Goal: Use online tool/utility: Utilize a website feature to perform a specific function

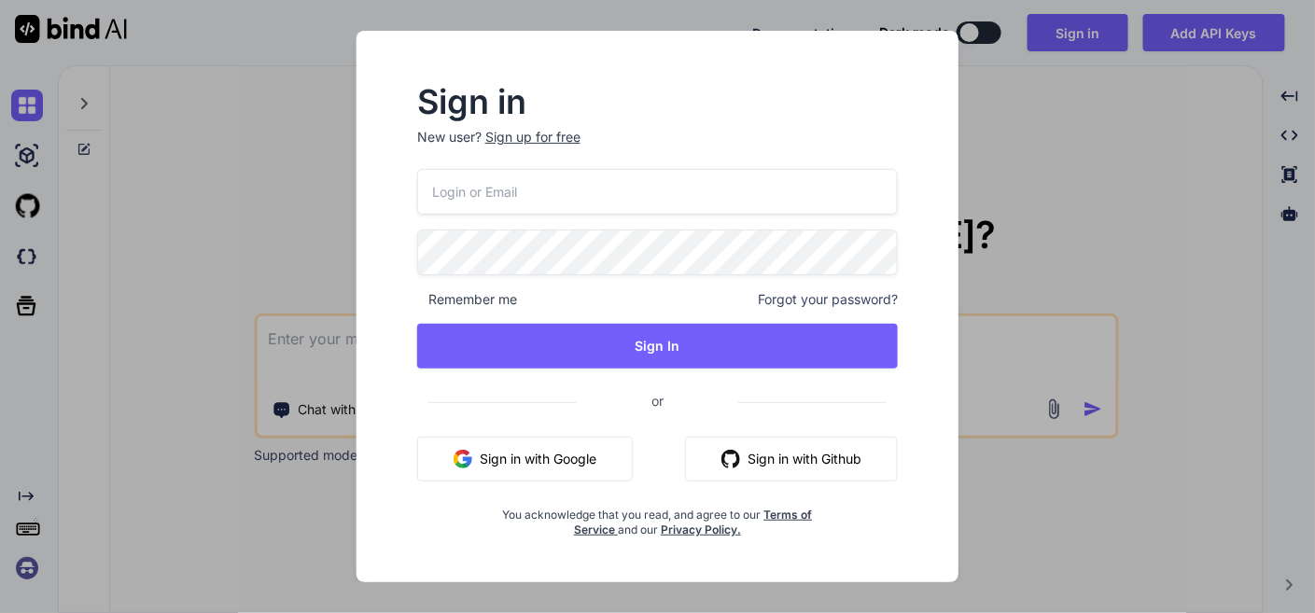
click at [577, 456] on button "Sign in with Google" at bounding box center [525, 459] width 216 height 45
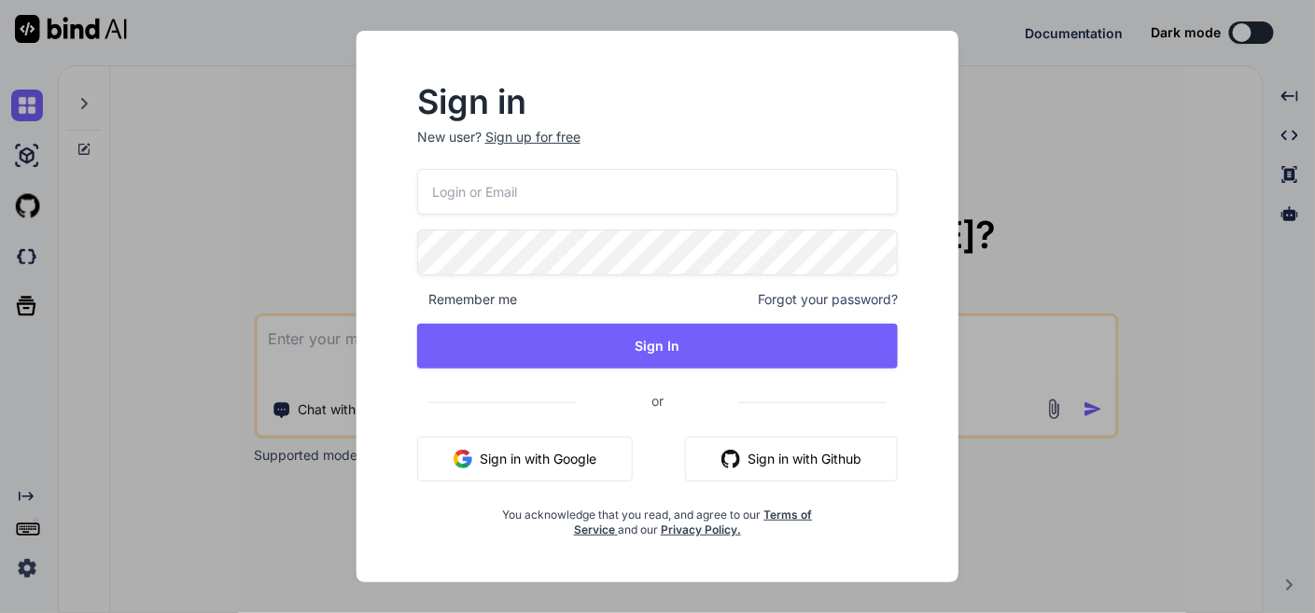
click at [498, 462] on button "Sign in with Google" at bounding box center [525, 459] width 216 height 45
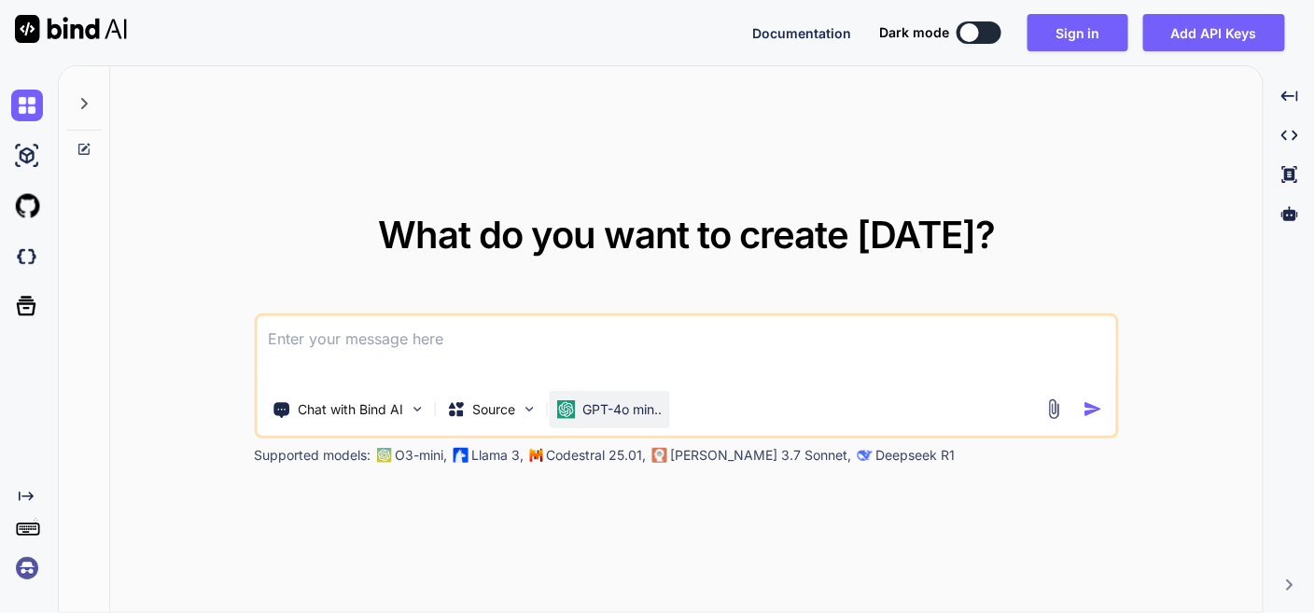
click at [568, 413] on img at bounding box center [565, 409] width 19 height 19
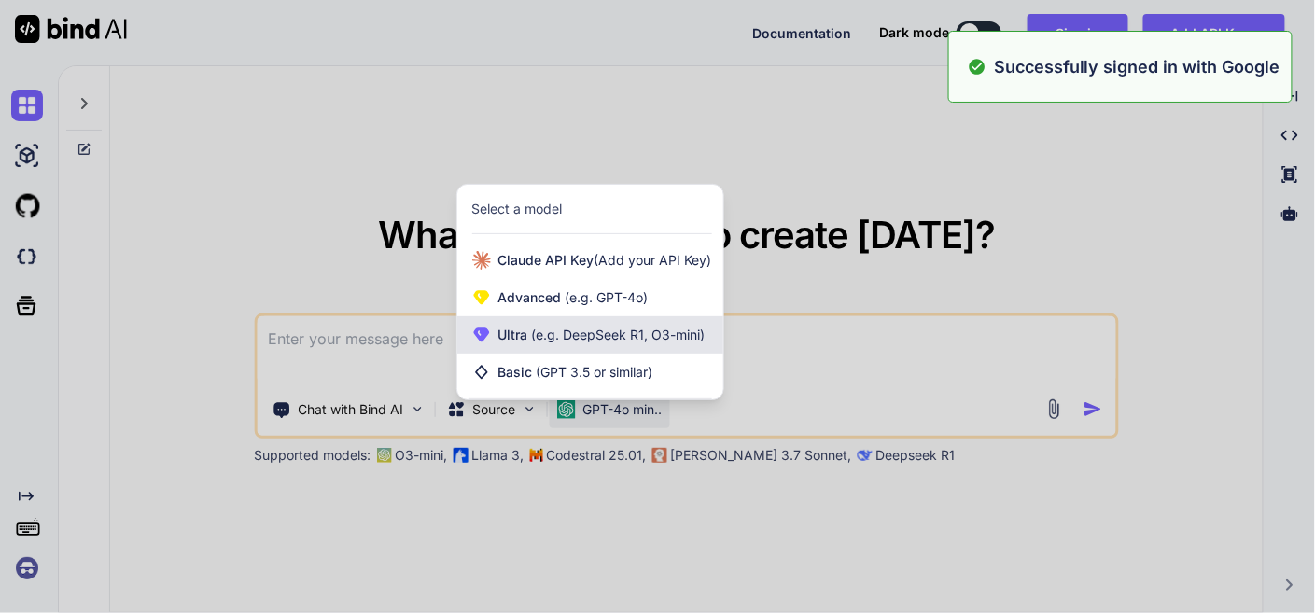
click at [619, 326] on span "Ultra (e.g. DeepSeek R1, O3-mini)" at bounding box center [601, 335] width 207 height 19
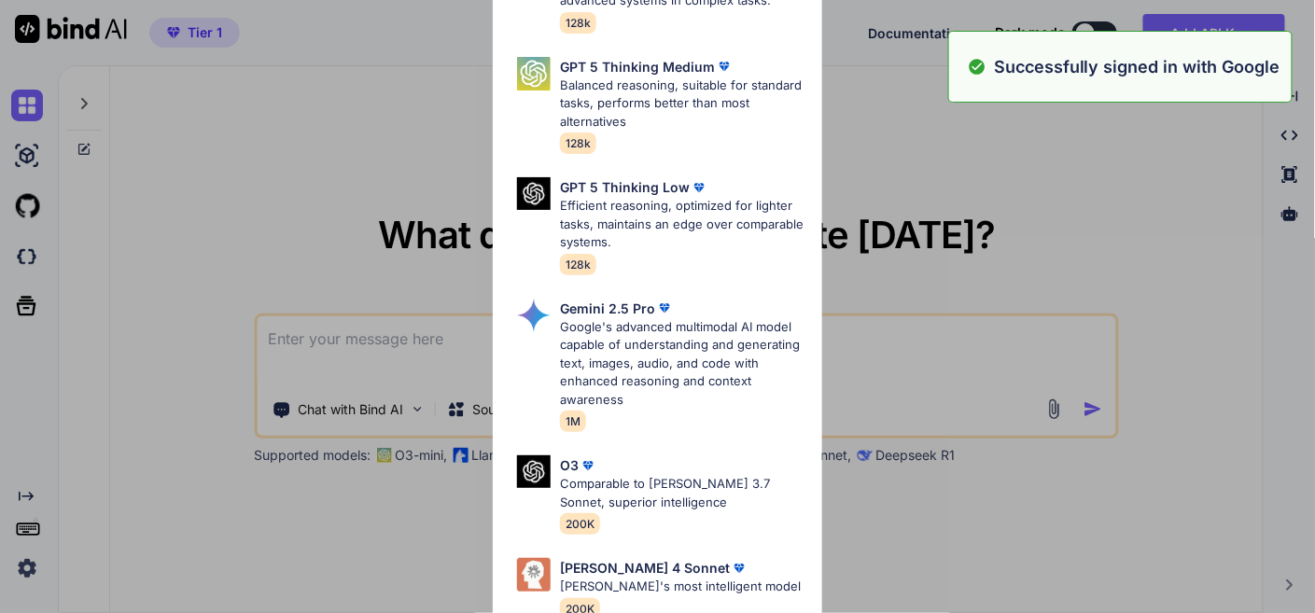
scroll to position [207, 0]
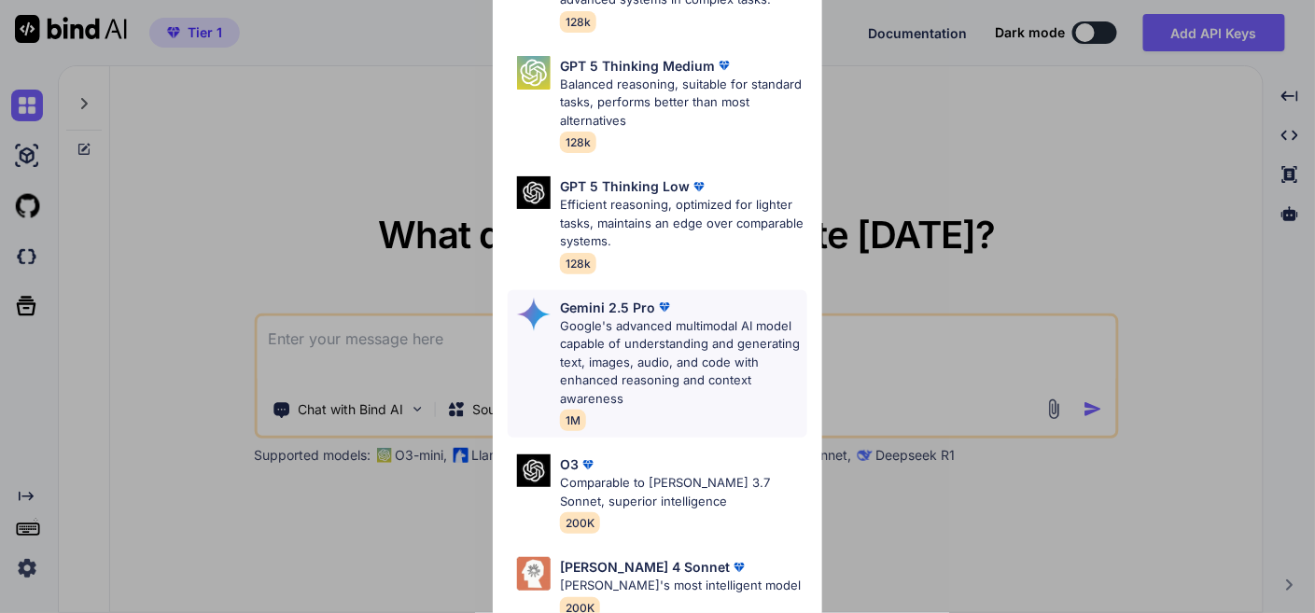
click at [618, 326] on p "Google's advanced multimodal AI model capable of understanding and generating t…" at bounding box center [683, 362] width 246 height 91
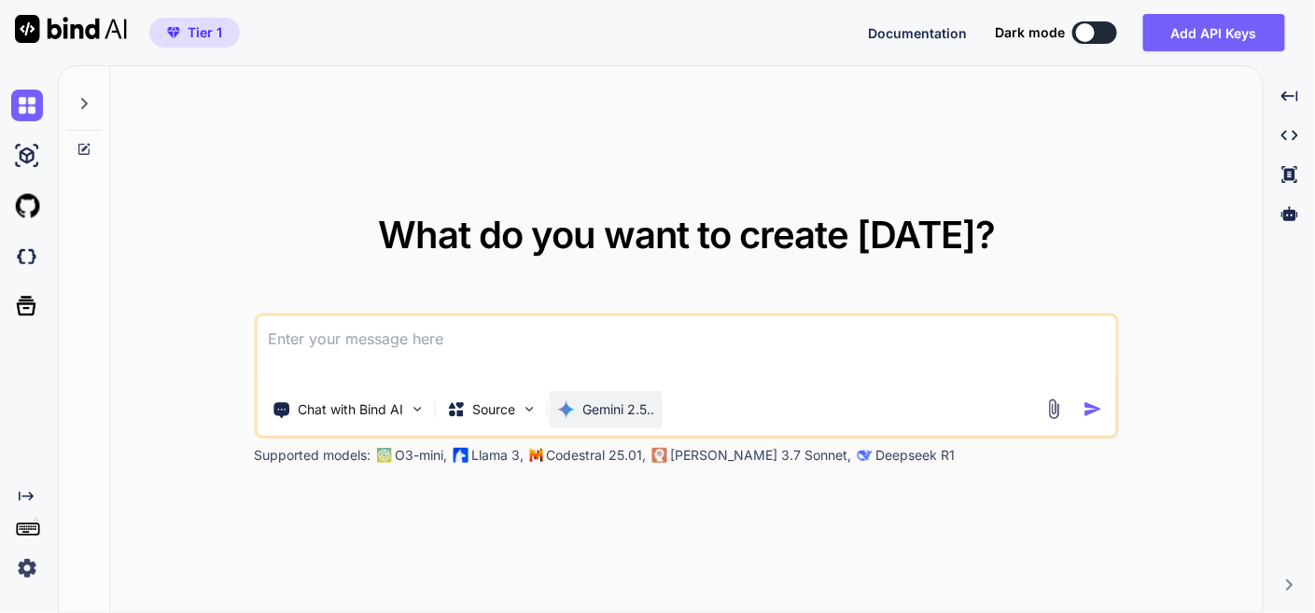
click at [637, 409] on p "Gemini 2.5.." at bounding box center [618, 409] width 72 height 19
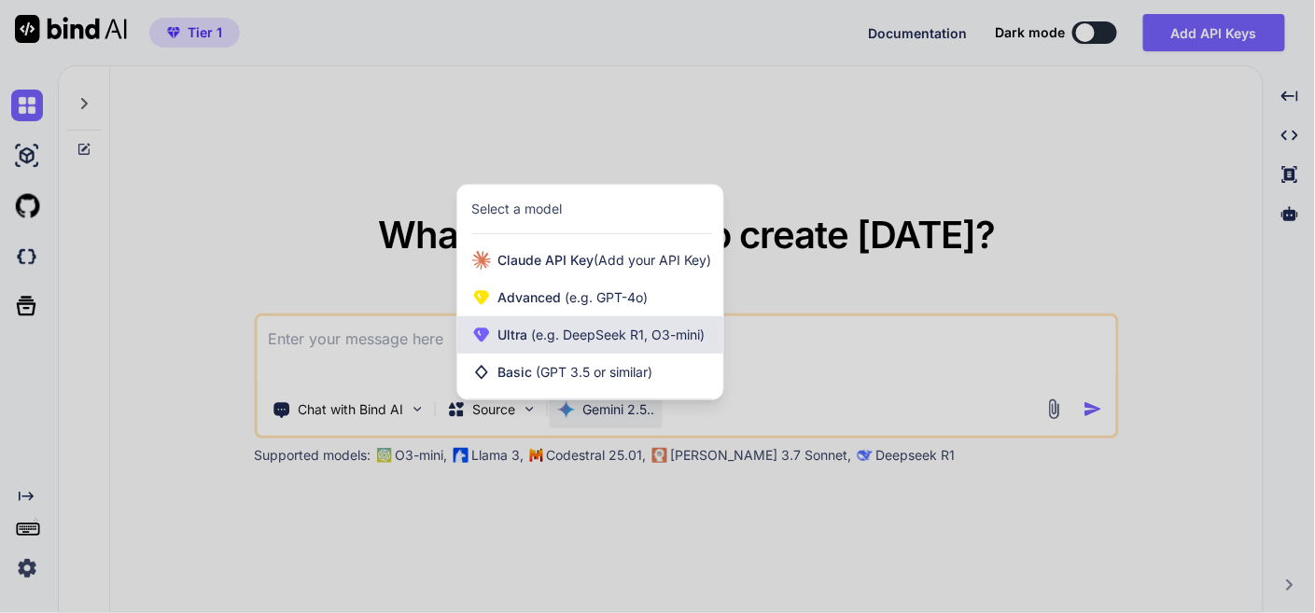
click at [631, 342] on span "(e.g. DeepSeek R1, O3-mini)" at bounding box center [616, 335] width 177 height 16
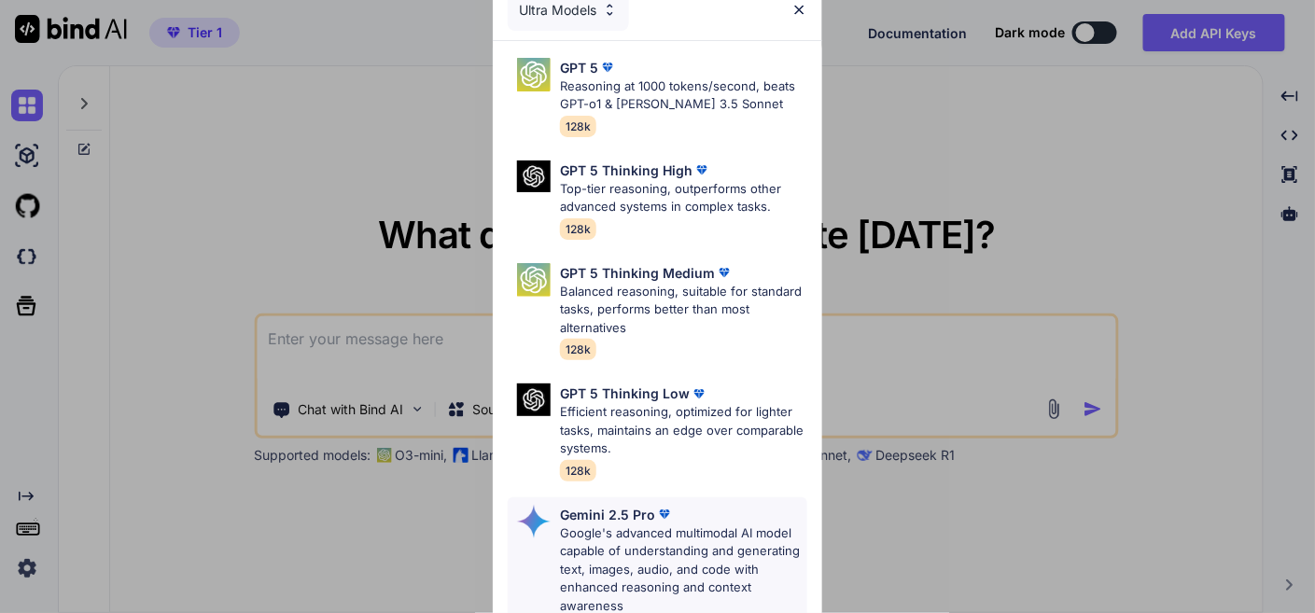
click at [640, 551] on p "Google's advanced multimodal AI model capable of understanding and generating t…" at bounding box center [683, 570] width 246 height 91
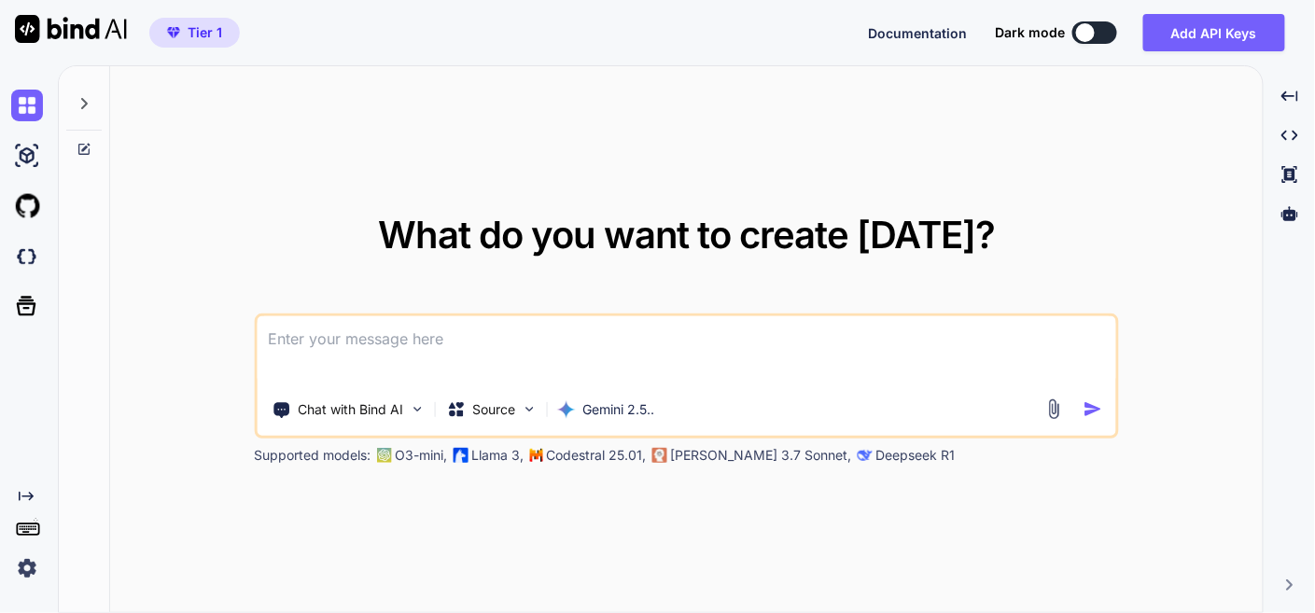
click at [529, 347] on textarea at bounding box center [686, 350] width 859 height 69
click at [318, 341] on textarea "i want open icon add infront of" at bounding box center [686, 350] width 859 height 69
click at [448, 345] on textarea "i want add open icon add infront of" at bounding box center [686, 350] width 859 height 69
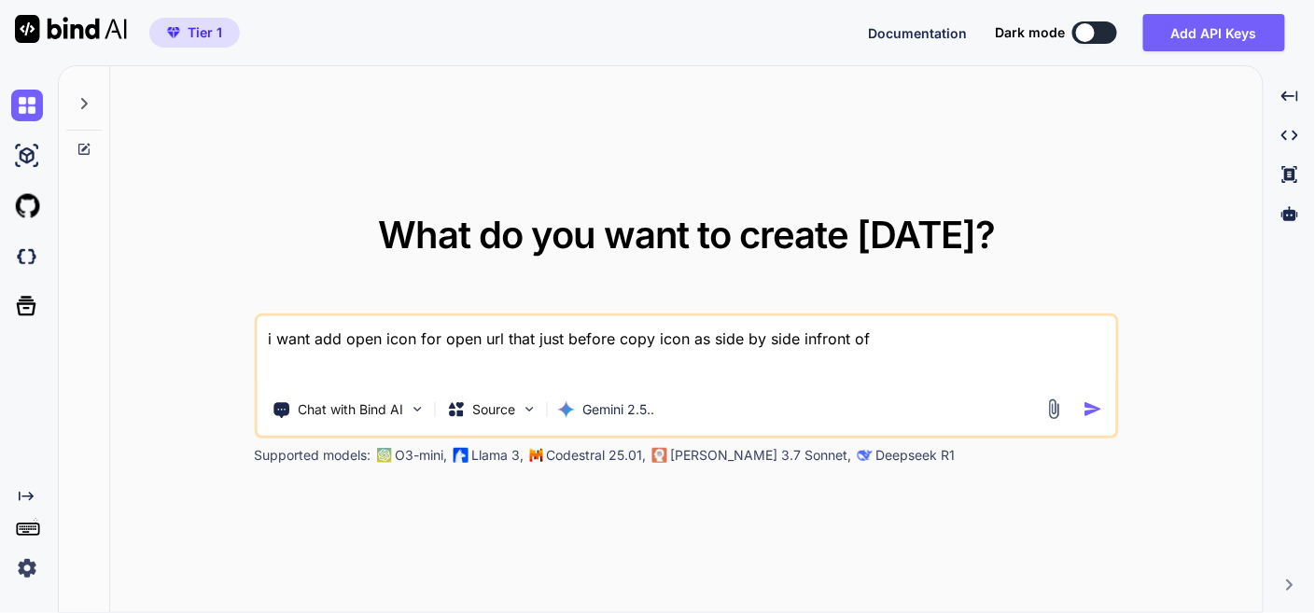
drag, startPoint x: 960, startPoint y: 338, endPoint x: 794, endPoint y: 351, distance: 165.7
click at [794, 351] on textarea "i want add open icon for open url that just before copy icon as side by side in…" at bounding box center [686, 350] width 859 height 69
click at [944, 344] on textarea "i want add open icon for open url that just before copy icon as side by side, w…" at bounding box center [686, 350] width 859 height 69
click at [1081, 348] on textarea "i want add open icon for open url that just before copy icon as side by side, w…" at bounding box center [686, 350] width 859 height 69
drag, startPoint x: 606, startPoint y: 322, endPoint x: 180, endPoint y: 321, distance: 425.7
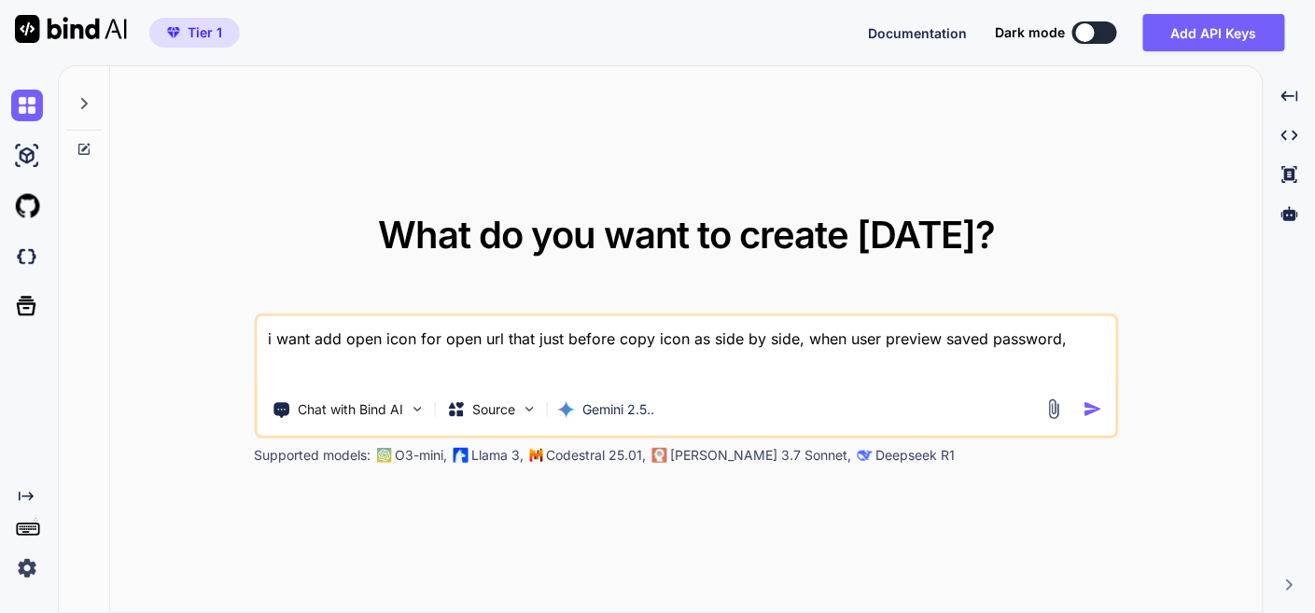
click at [180, 321] on div "What do you want to create [DATE]? i want add open icon for open url that just …" at bounding box center [686, 340] width 1153 height 548
click at [377, 362] on textarea "here is my tool, i want add open icon for open url that just before copy icon a…" at bounding box center [686, 350] width 859 height 69
paste textarea "lore ip dolo sita - "{ "cons": "AdipisCinge - Seddoeiu Tempori", "utlab_etdo": …"
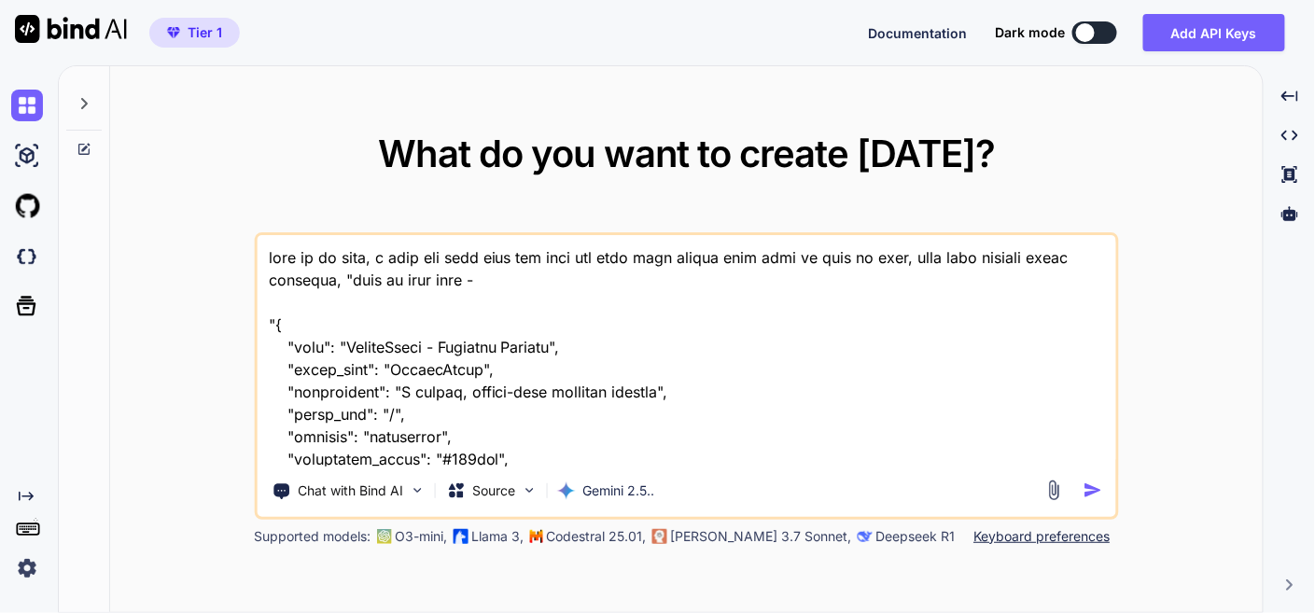
scroll to position [60773, 0]
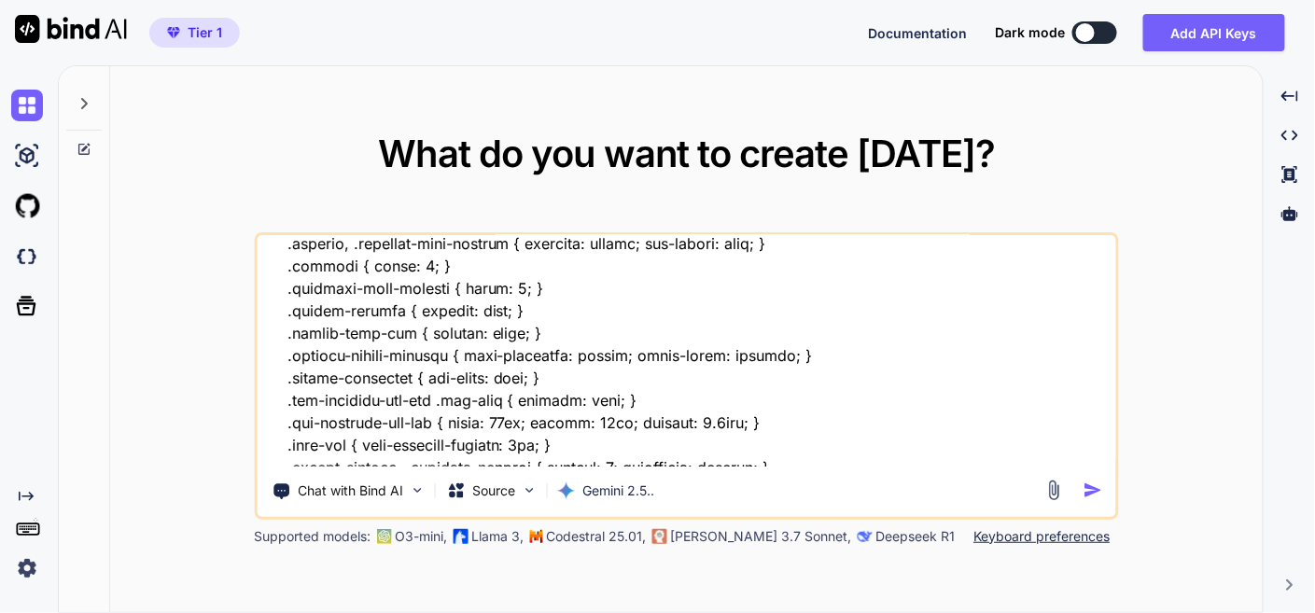
click at [332, 455] on textarea at bounding box center [686, 351] width 859 height 232
type textarea "lore ip do sita, c adip eli sedd eius tem inci utl etdo magn aliqua enim admi v…"
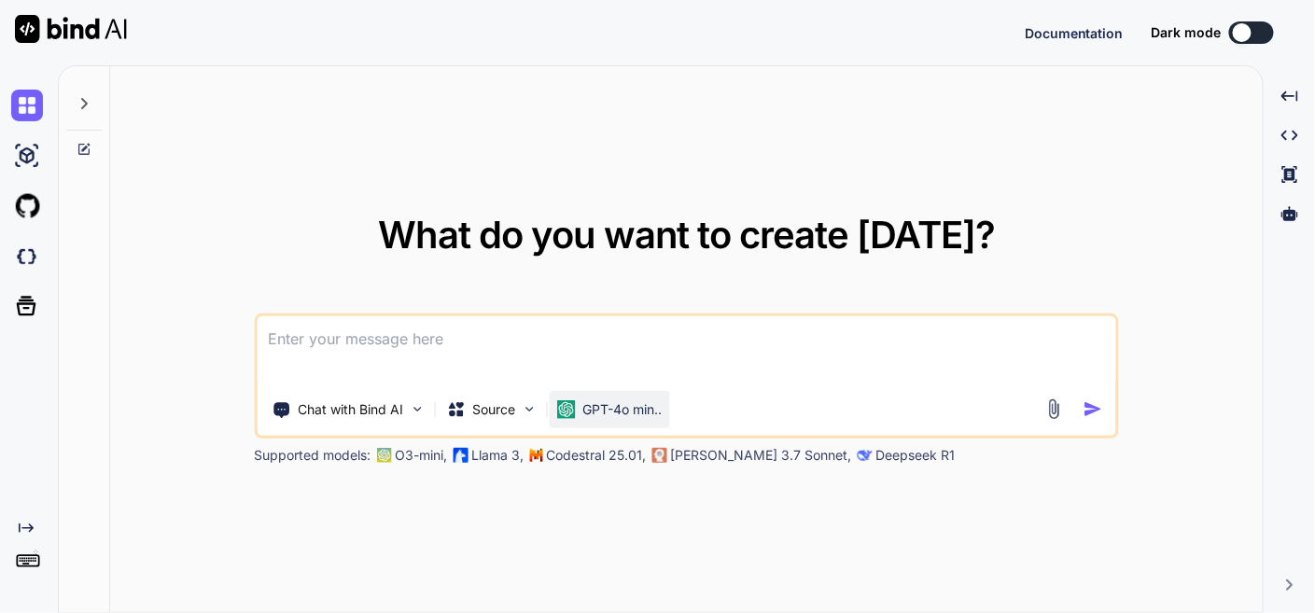
click at [643, 410] on p "GPT-4o min.." at bounding box center [621, 409] width 79 height 19
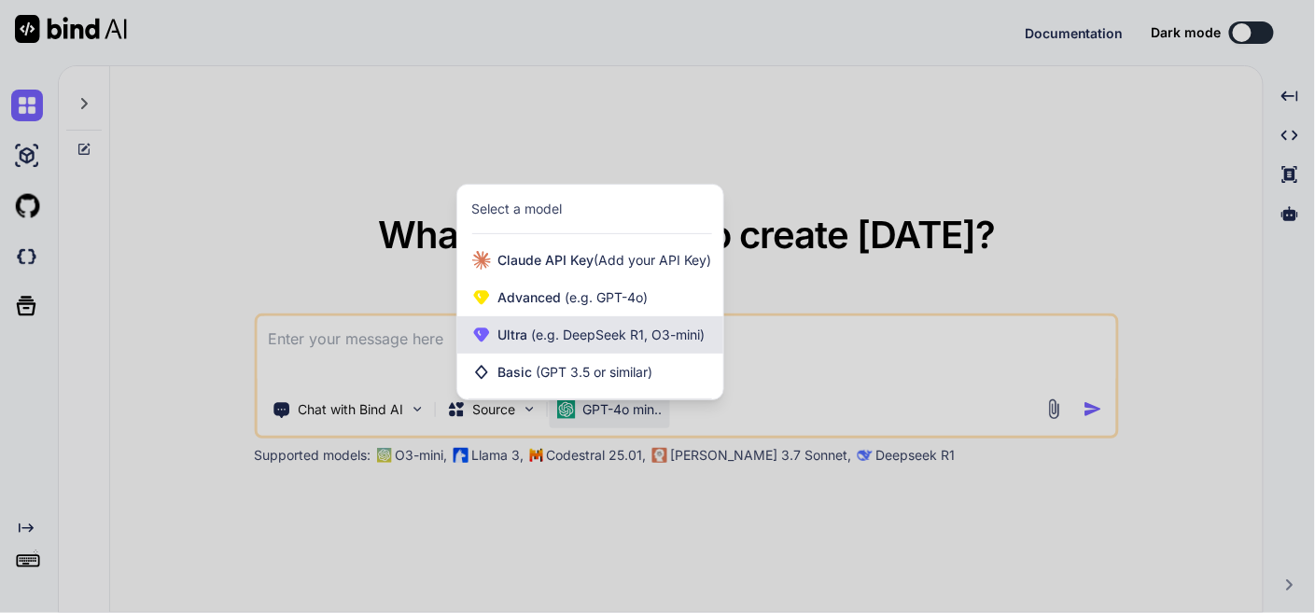
click at [639, 343] on span "(e.g. DeepSeek R1, O3-mini)" at bounding box center [616, 335] width 177 height 16
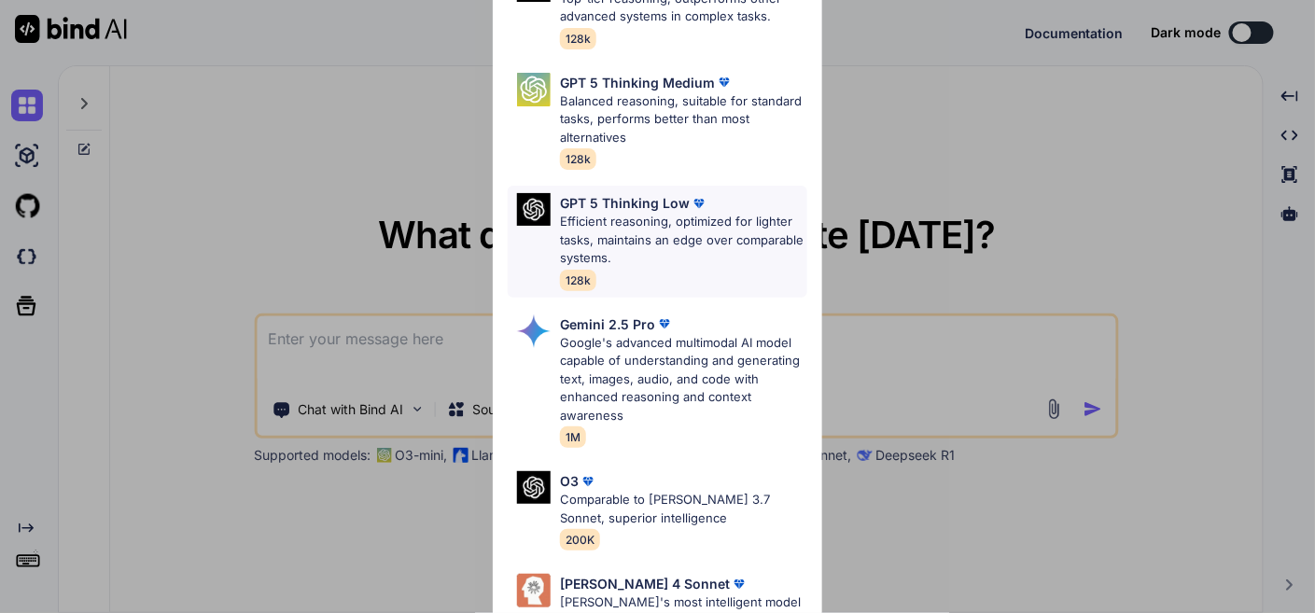
scroll to position [518, 0]
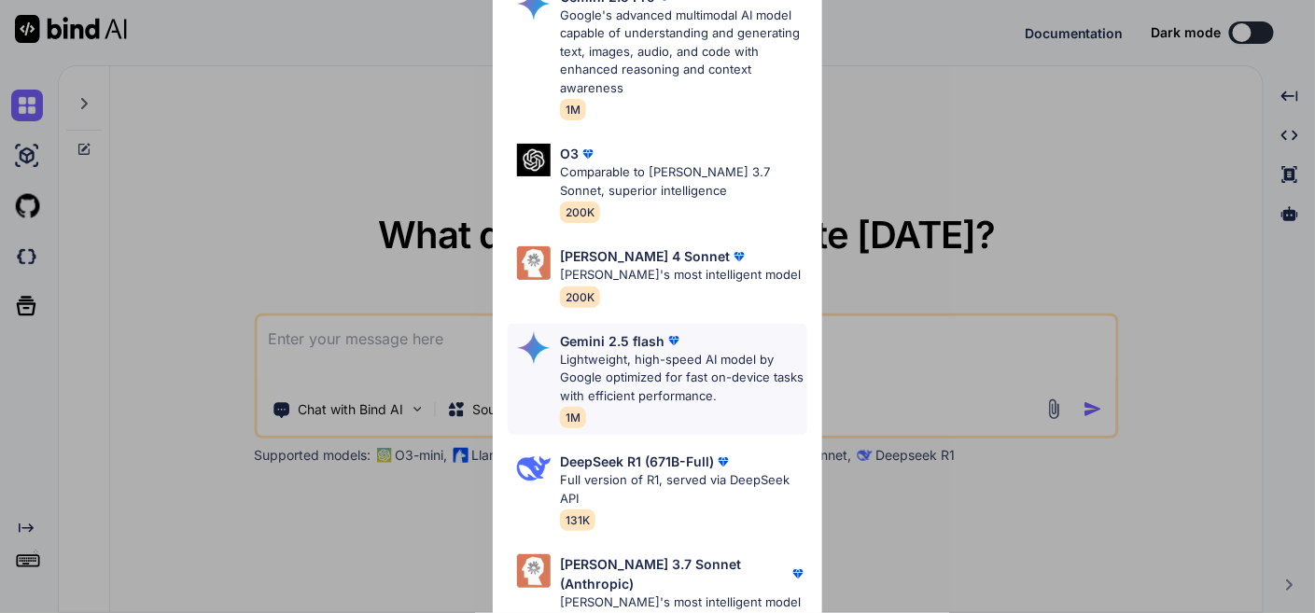
click at [615, 326] on div "Gemini 2.5 flash Lightweight, high-speed AI model by Google optimized for fast …" at bounding box center [657, 380] width 299 height 112
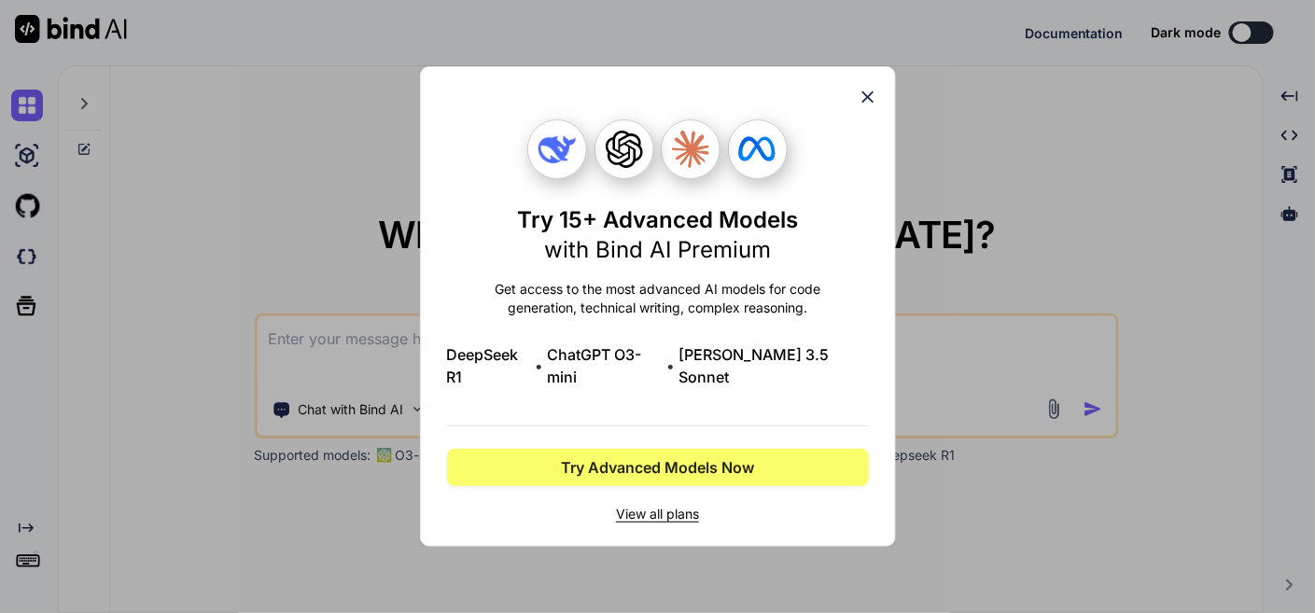
scroll to position [0, 0]
click at [863, 104] on icon at bounding box center [868, 97] width 12 height 12
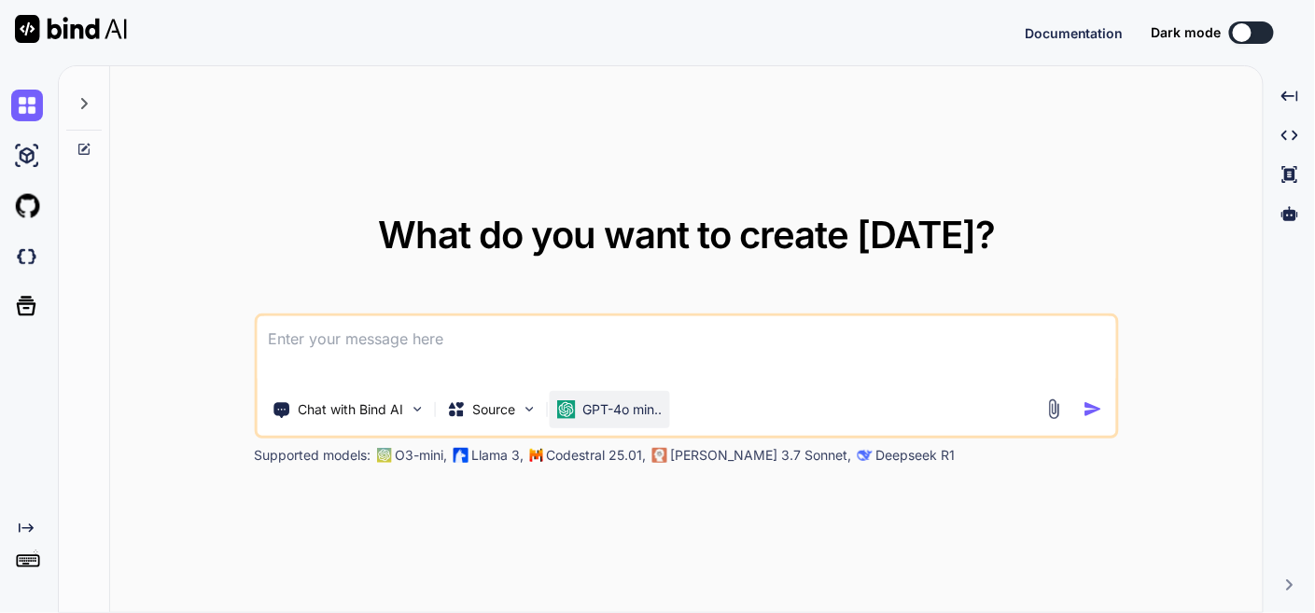
click at [615, 410] on p "GPT-4o min.." at bounding box center [621, 409] width 79 height 19
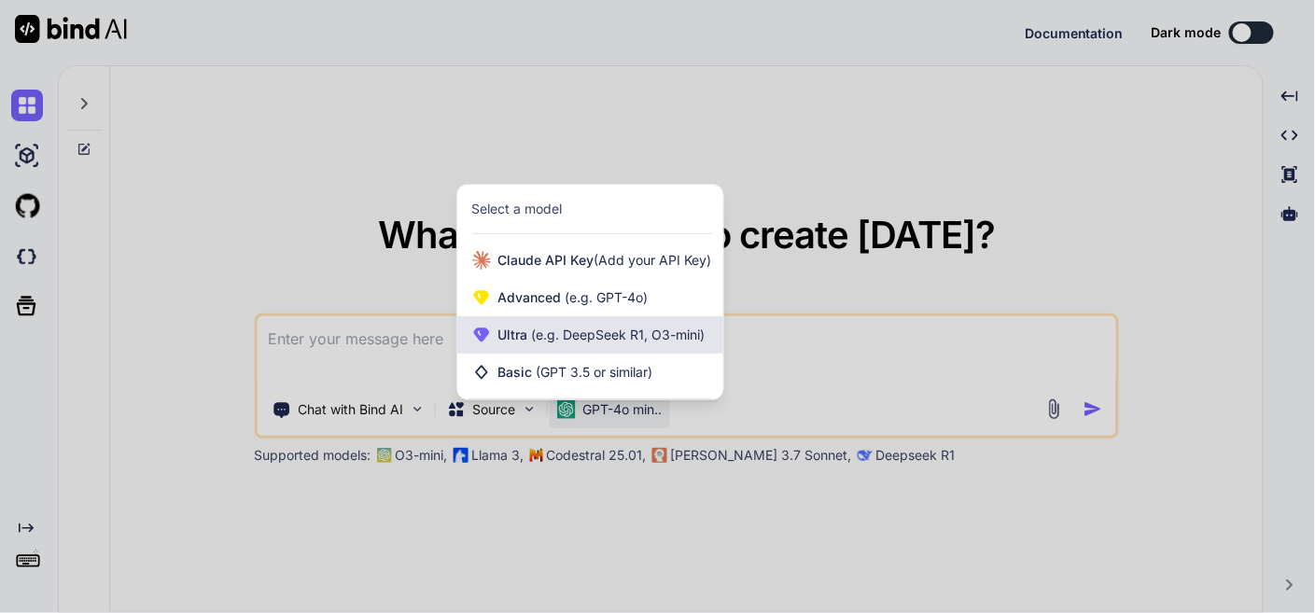
click at [611, 342] on span "(e.g. DeepSeek R1, O3-mini)" at bounding box center [616, 335] width 177 height 16
type textarea "x"
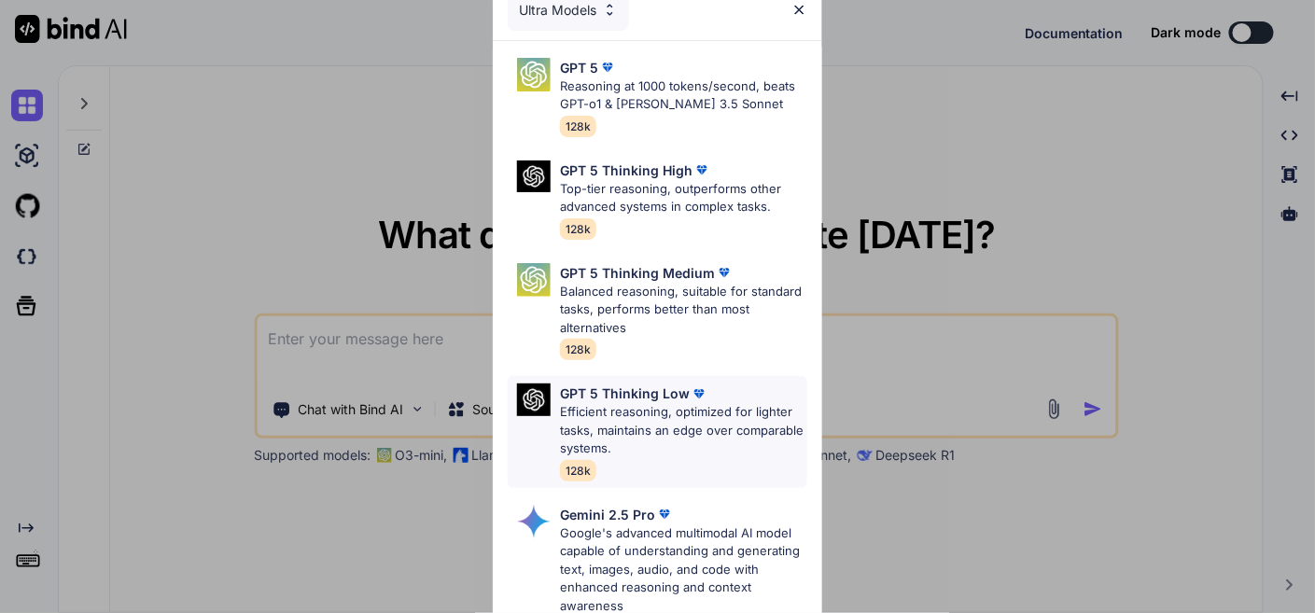
scroll to position [311, 0]
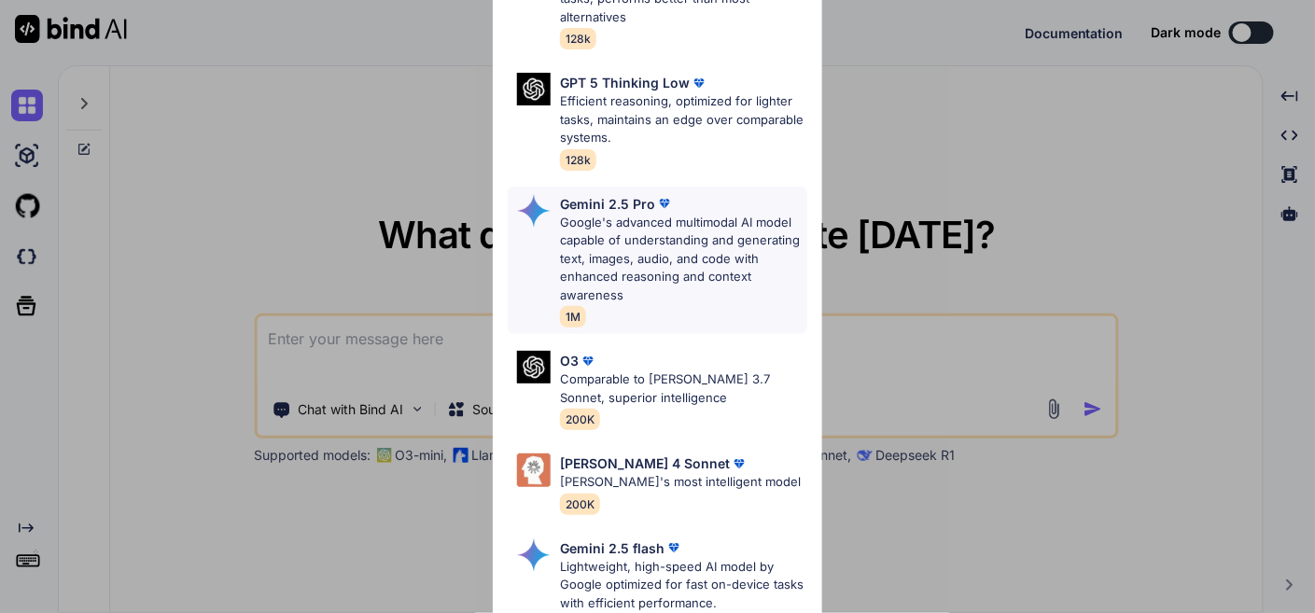
click at [684, 233] on p "Google's advanced multimodal AI model capable of understanding and generating t…" at bounding box center [683, 259] width 246 height 91
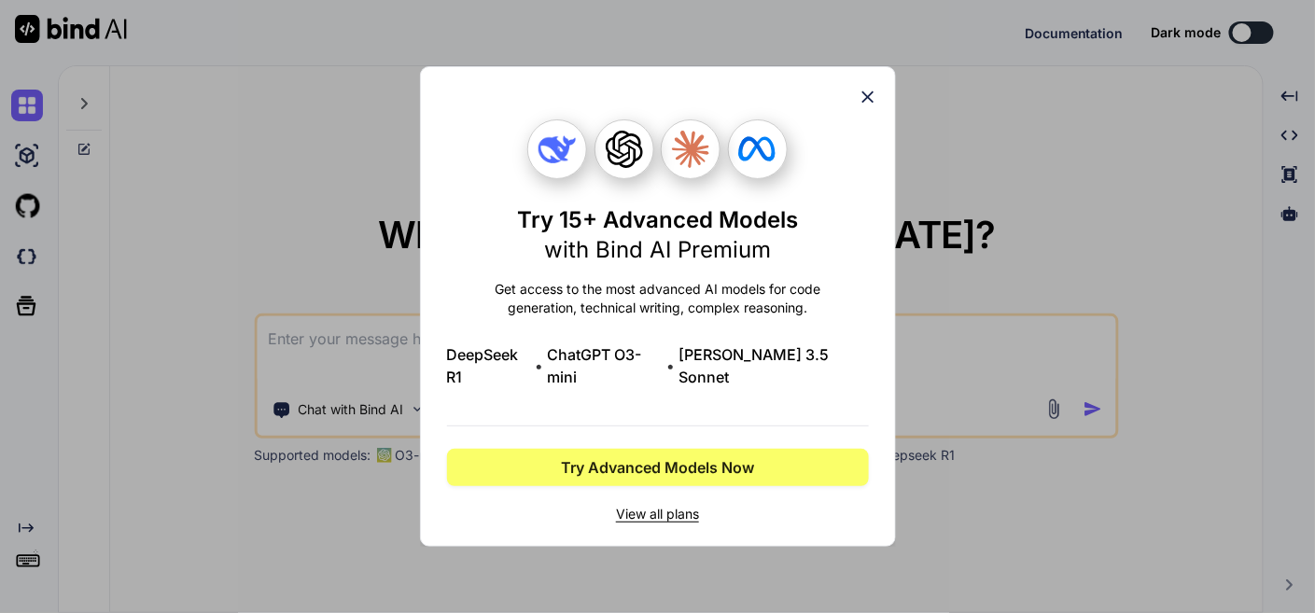
scroll to position [0, 0]
click at [873, 102] on icon at bounding box center [868, 97] width 12 height 12
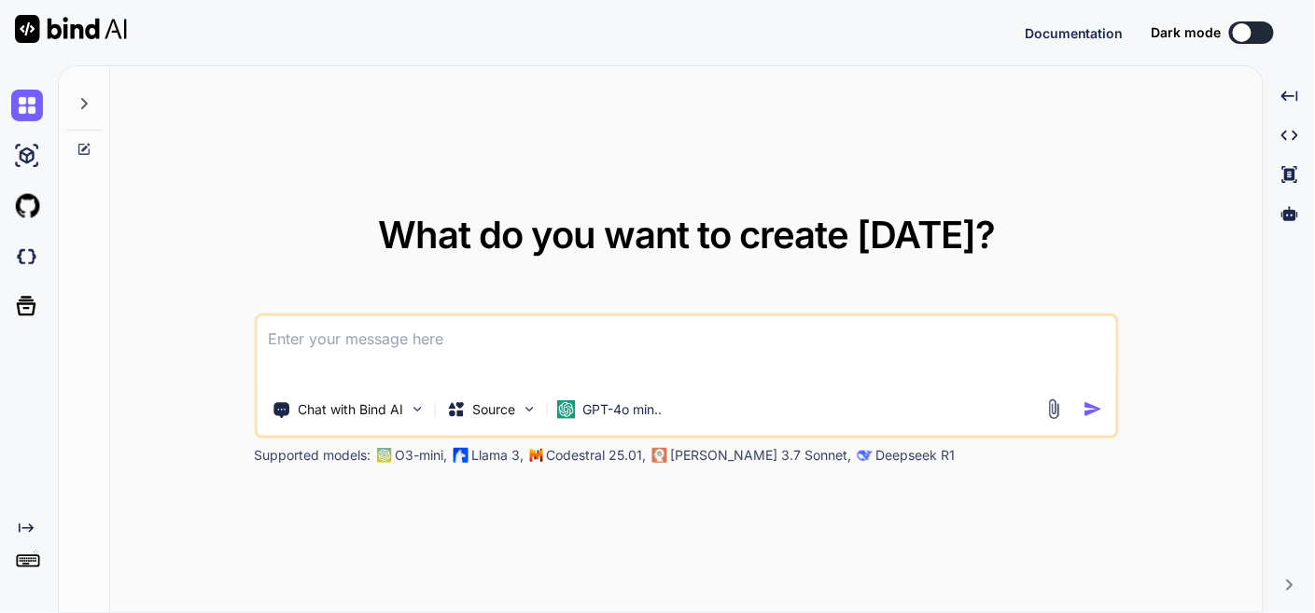
click at [8, 545] on div "Created with Pixso." at bounding box center [25, 552] width 50 height 63
click at [19, 556] on icon at bounding box center [28, 560] width 26 height 26
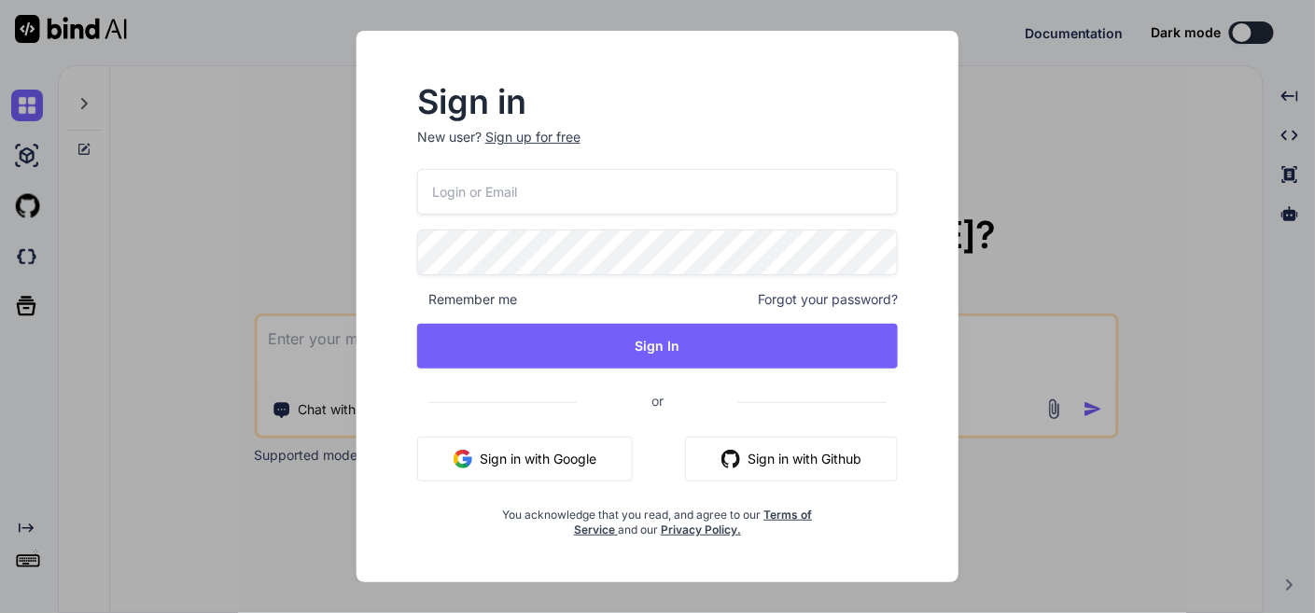
click at [476, 450] on button "Sign in with Google" at bounding box center [525, 459] width 216 height 45
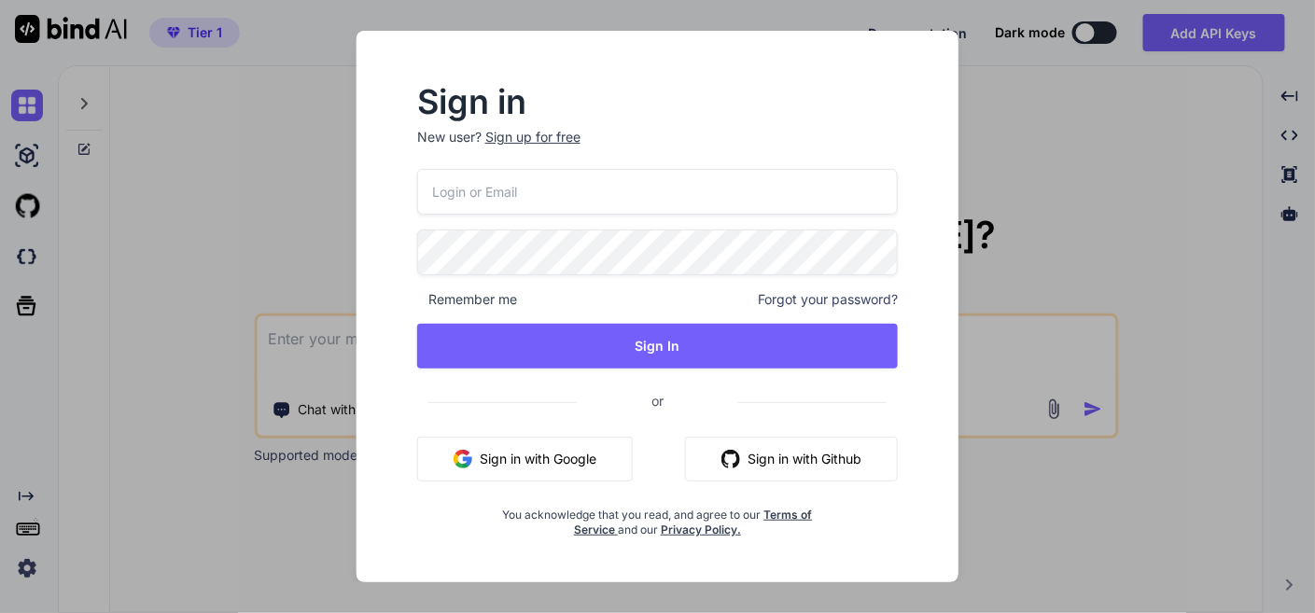
click at [572, 466] on button "Sign in with Google" at bounding box center [525, 459] width 216 height 45
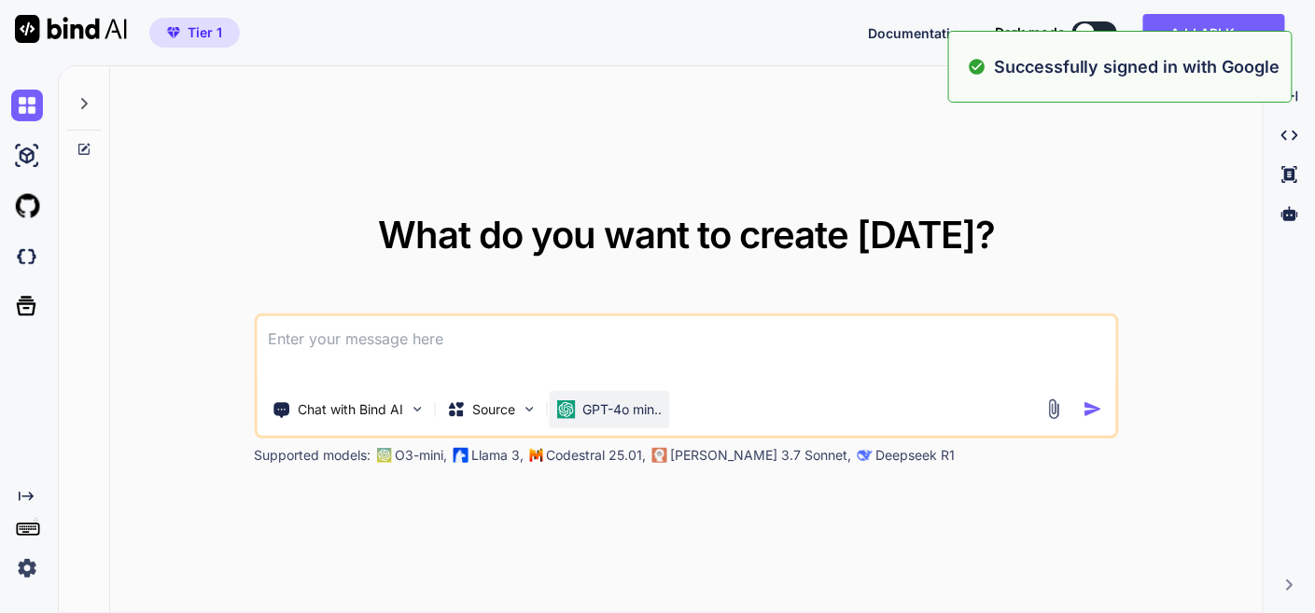
click at [604, 408] on p "GPT-4o min.." at bounding box center [621, 409] width 79 height 19
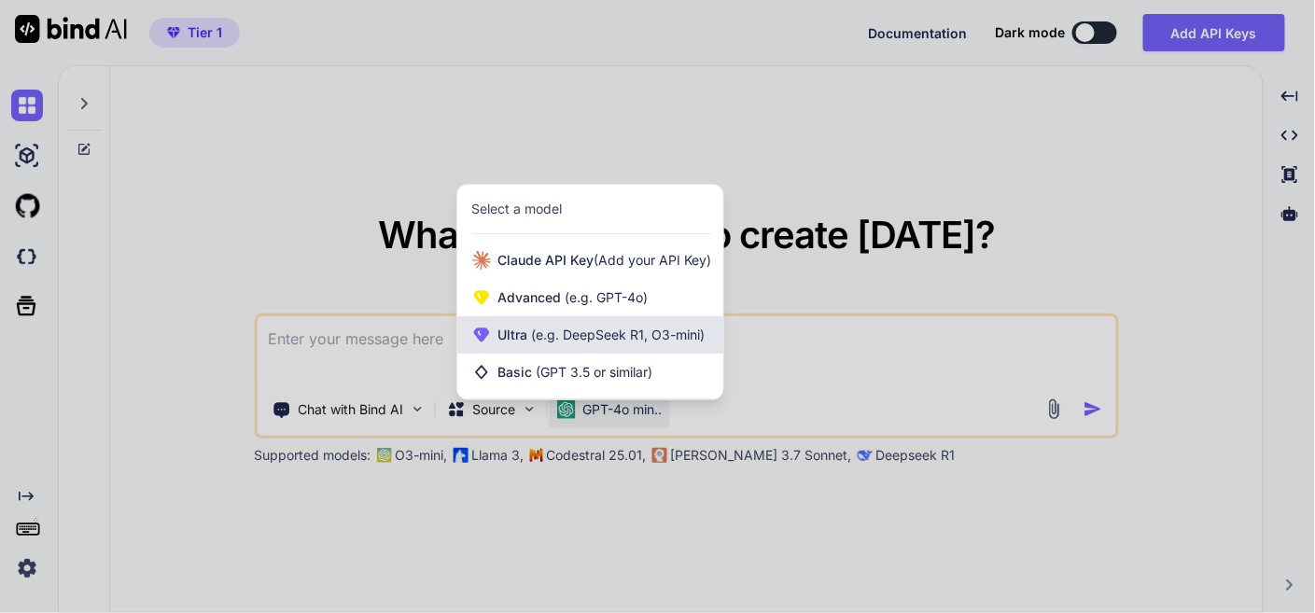
click at [623, 352] on div "Ultra (e.g. DeepSeek R1, O3-mini)" at bounding box center [590, 334] width 266 height 37
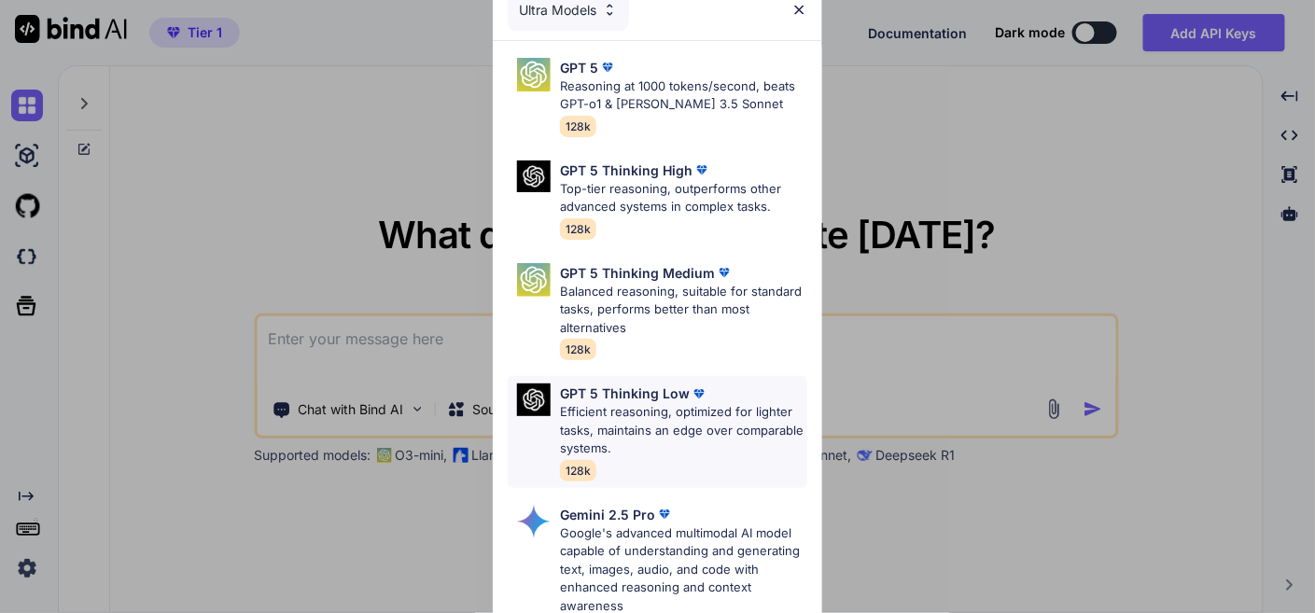
scroll to position [207, 0]
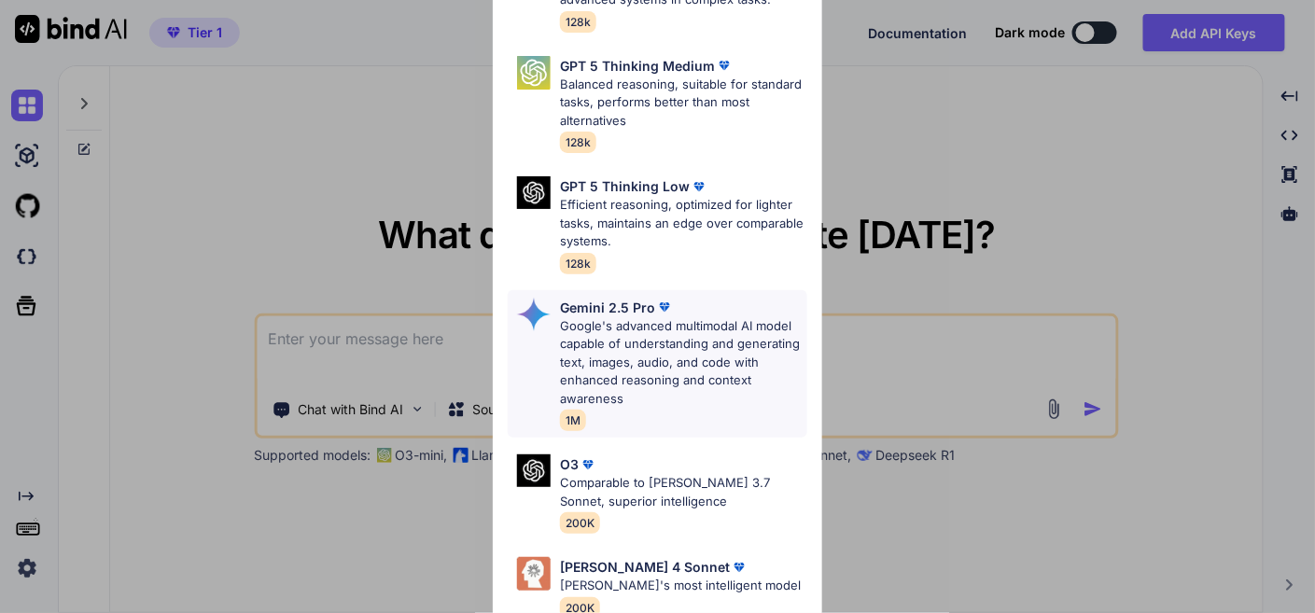
click at [650, 356] on p "Google's advanced multimodal AI model capable of understanding and generating t…" at bounding box center [683, 362] width 246 height 91
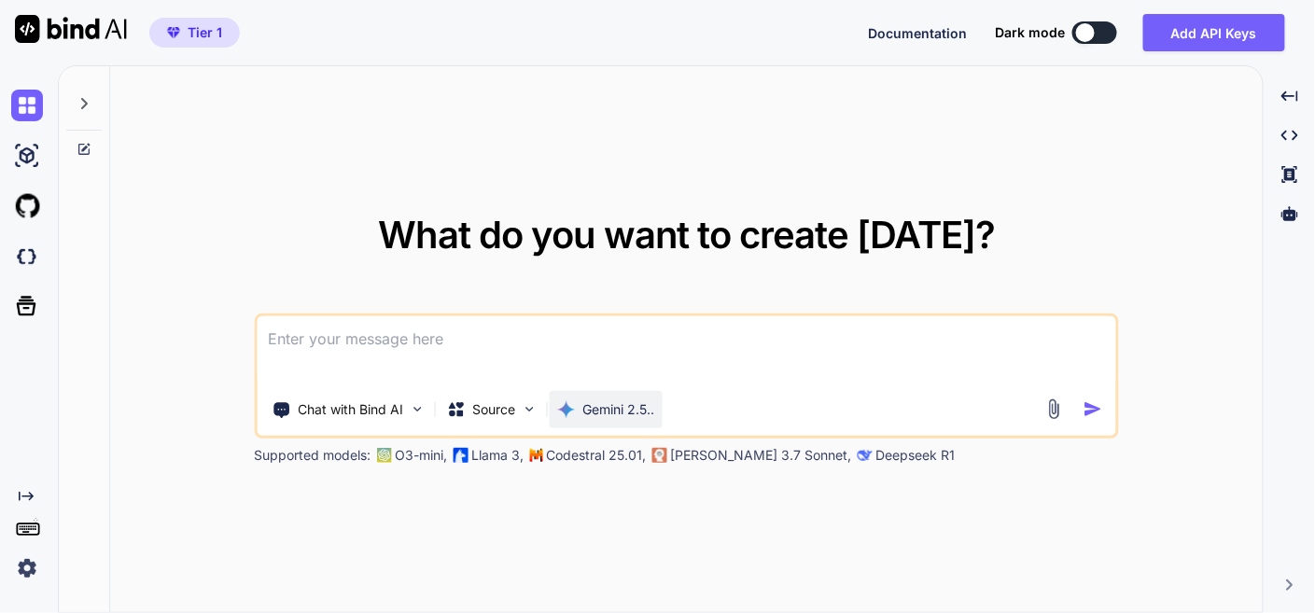
click at [612, 412] on p "Gemini 2.5.." at bounding box center [618, 409] width 72 height 19
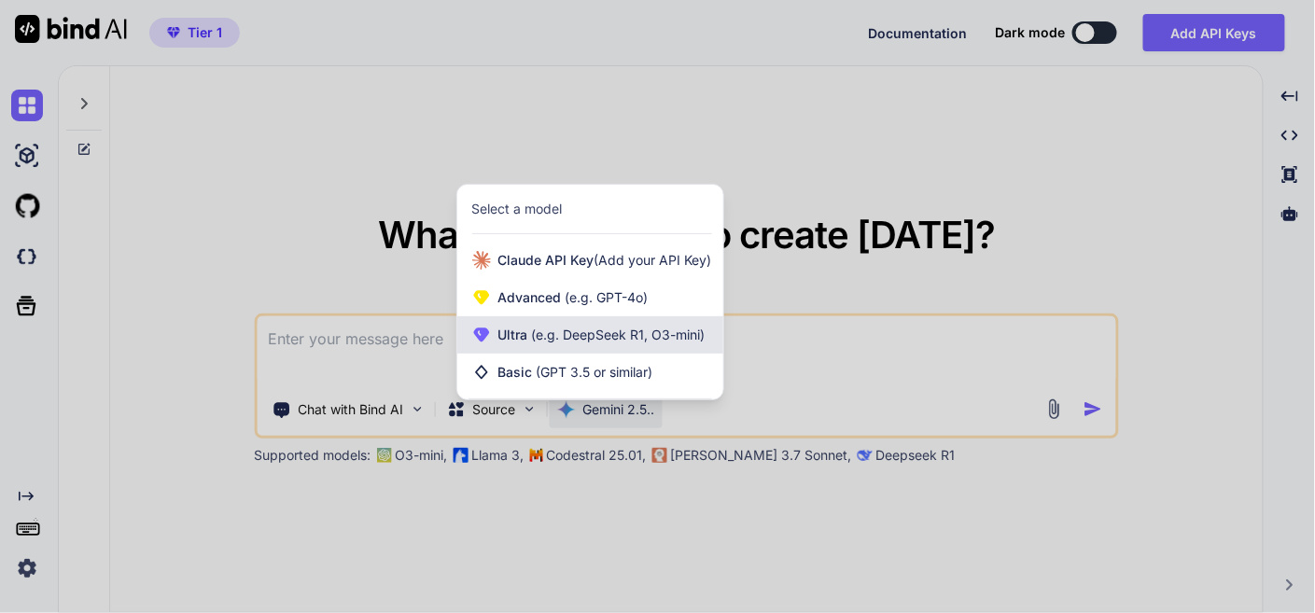
click at [613, 343] on span "(e.g. DeepSeek R1, O3-mini)" at bounding box center [616, 335] width 177 height 16
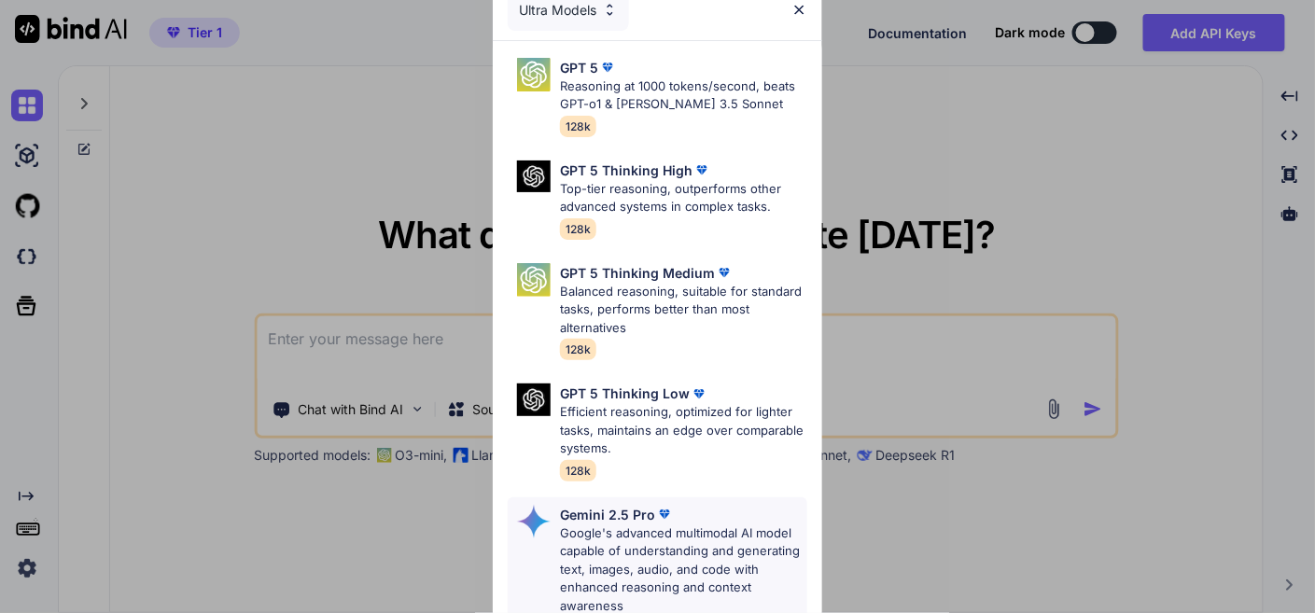
click at [617, 541] on p "Google's advanced multimodal AI model capable of understanding and generating t…" at bounding box center [683, 570] width 246 height 91
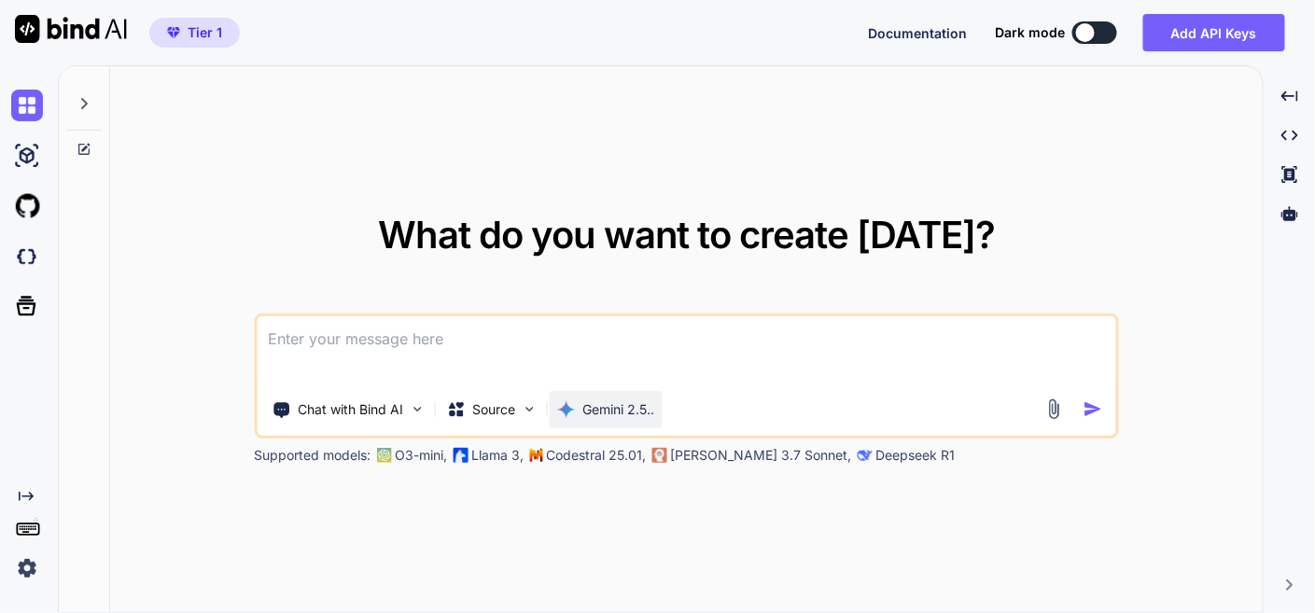
click at [643, 403] on p "Gemini 2.5.." at bounding box center [618, 409] width 72 height 19
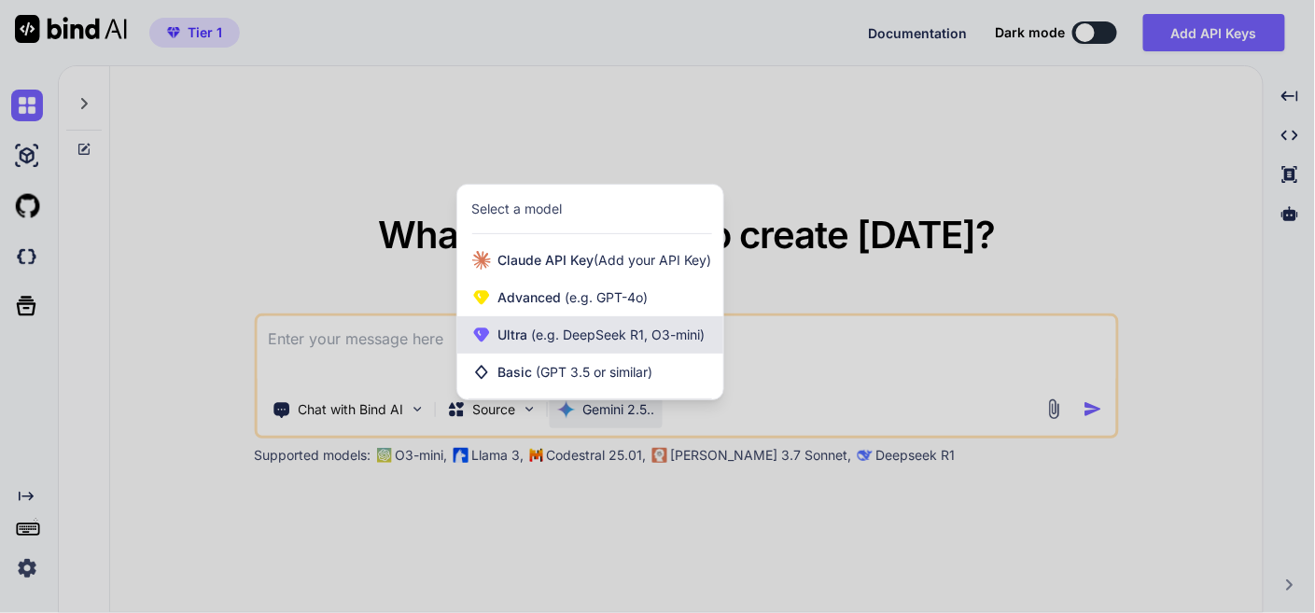
click at [610, 330] on span "(e.g. DeepSeek R1, O3-mini)" at bounding box center [616, 335] width 177 height 16
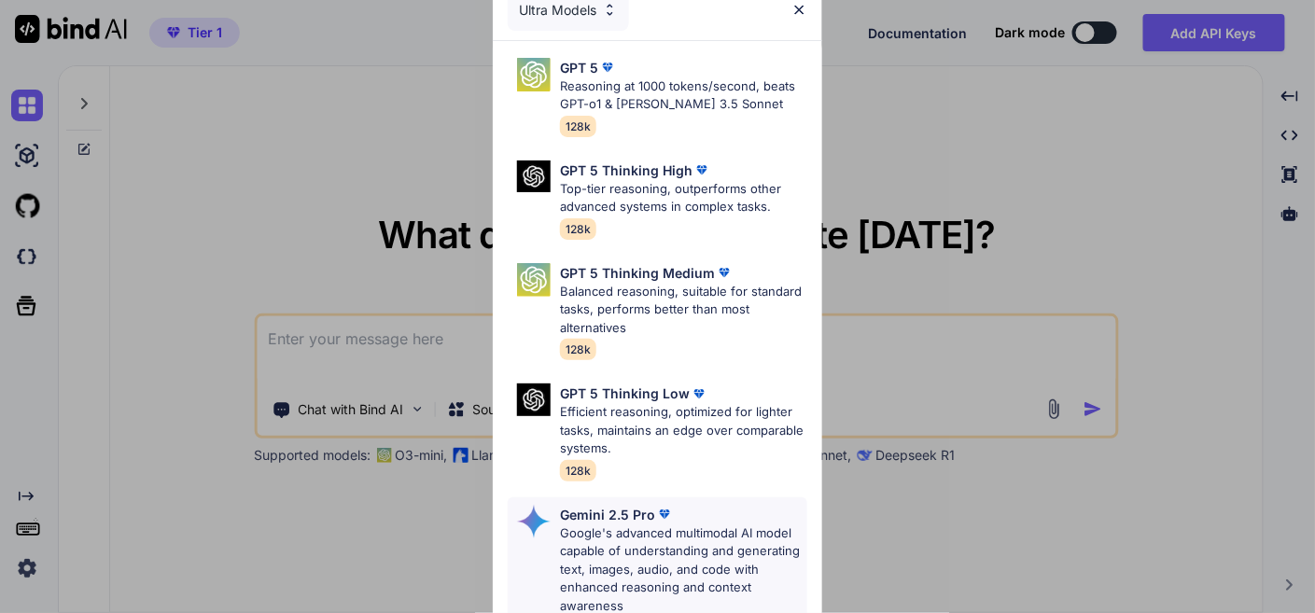
click at [670, 530] on p "Google's advanced multimodal AI model capable of understanding and generating t…" at bounding box center [683, 570] width 246 height 91
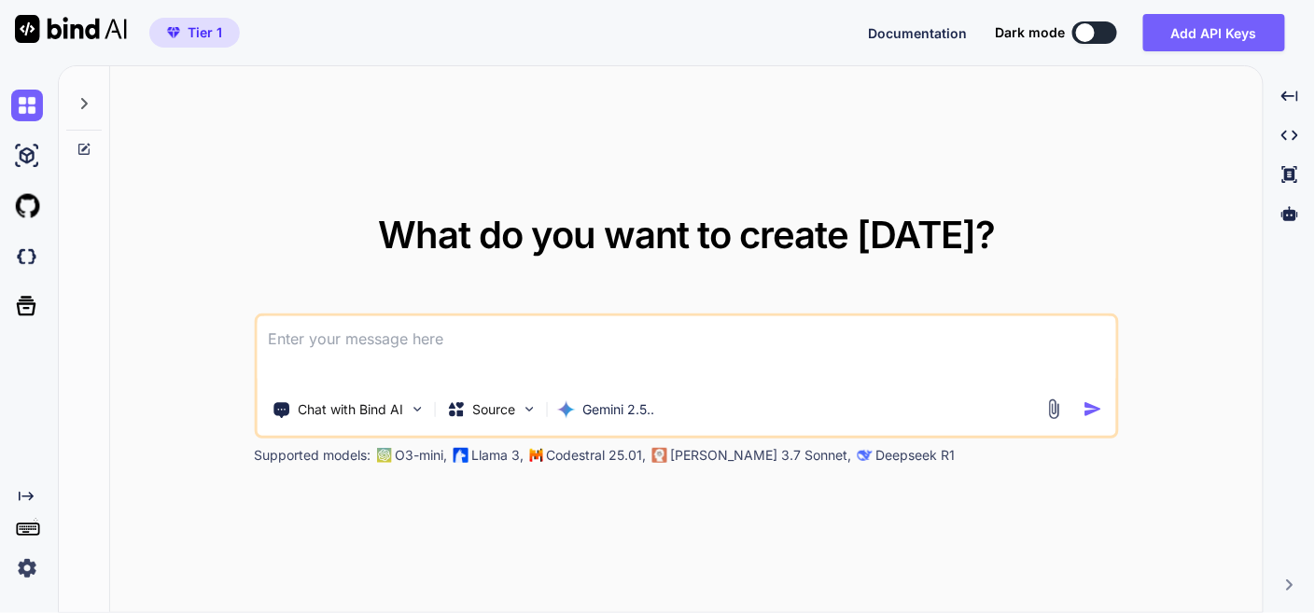
click at [459, 335] on textarea at bounding box center [686, 350] width 859 height 69
paste textarea "here is my tool, i want add open icon for open url that just before copy icon a…"
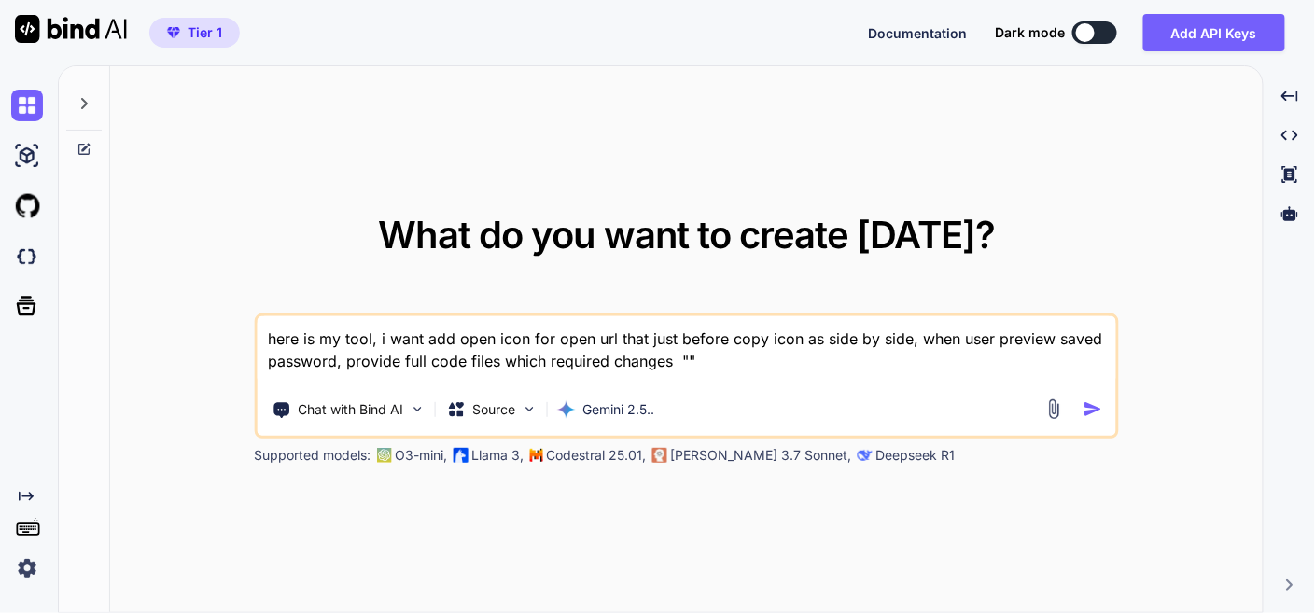
click at [684, 358] on textarea "here is my tool, i want add open icon for open url that just before copy icon a…" at bounding box center [686, 350] width 859 height 69
paste textarea "lore ip dolo sita - "{ "cons": "AdipisCinge - Seddoeiu Tempori", "utlab_etdo": …"
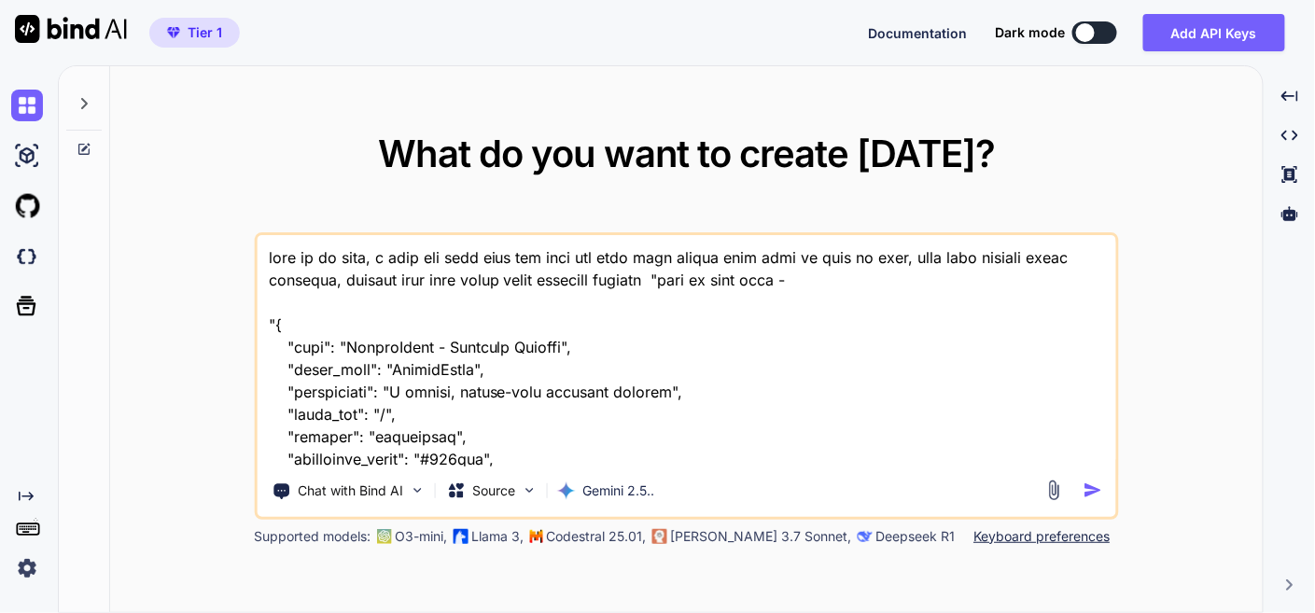
scroll to position [60773, 0]
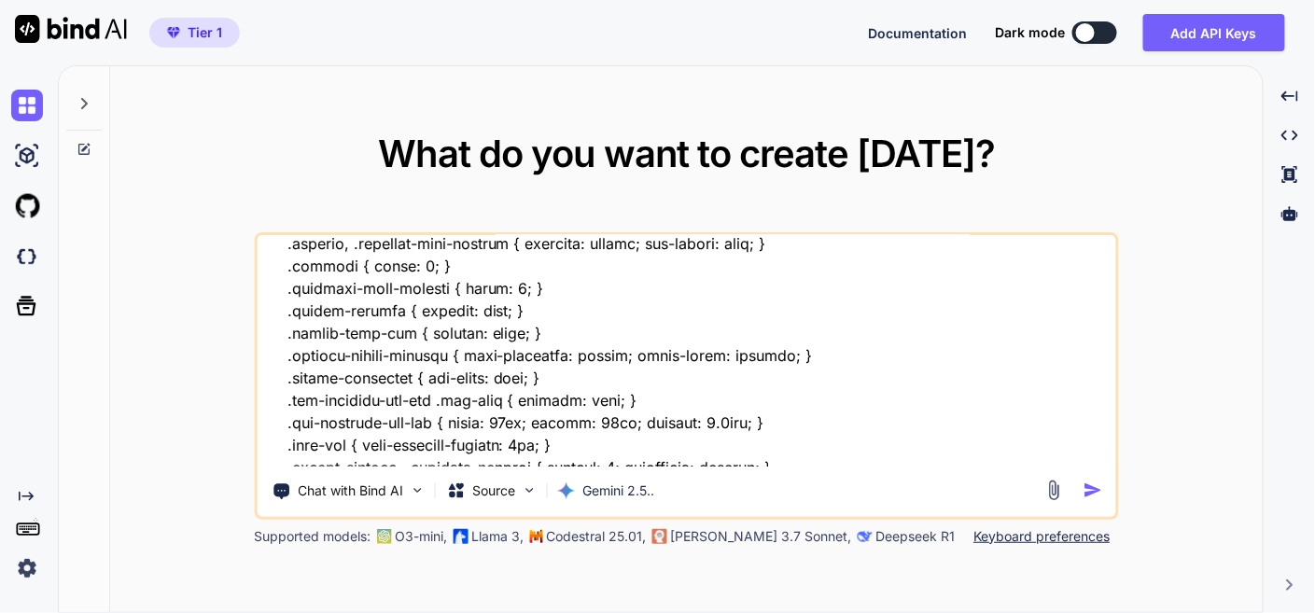
type textarea "here is my tool, i want add open icon for open url that just before copy icon a…"
click at [1085, 484] on div at bounding box center [1077, 490] width 67 height 21
click at [1088, 484] on img "button" at bounding box center [1094, 491] width 20 height 20
click at [1093, 487] on img "button" at bounding box center [1094, 491] width 20 height 20
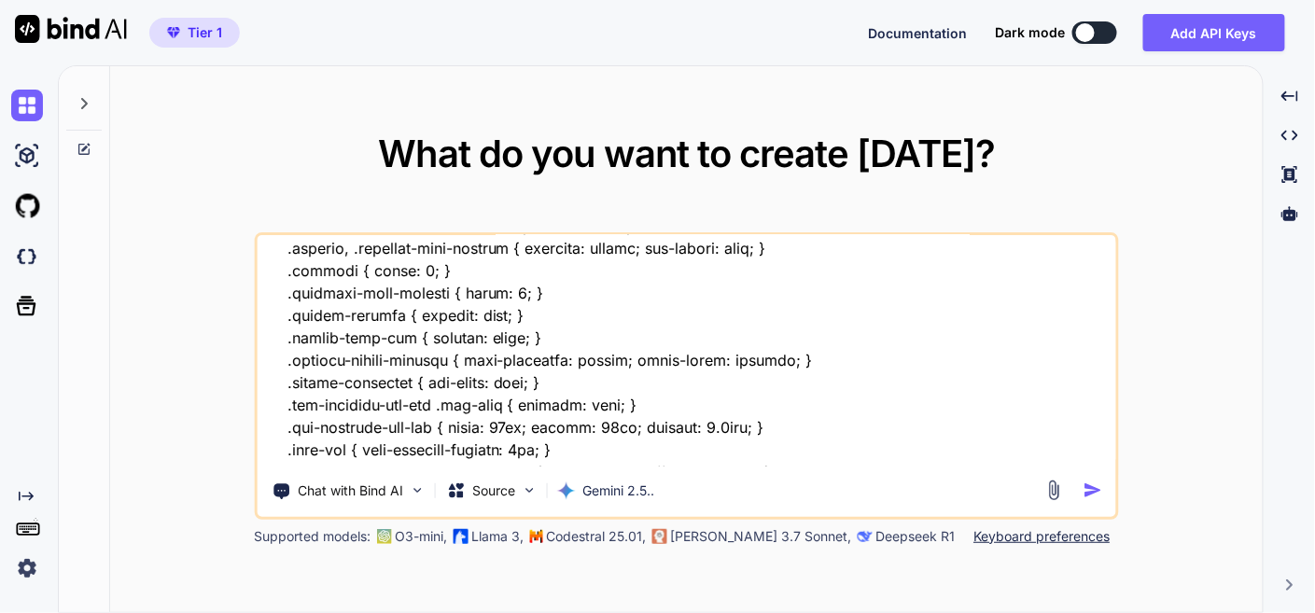
scroll to position [60775, 0]
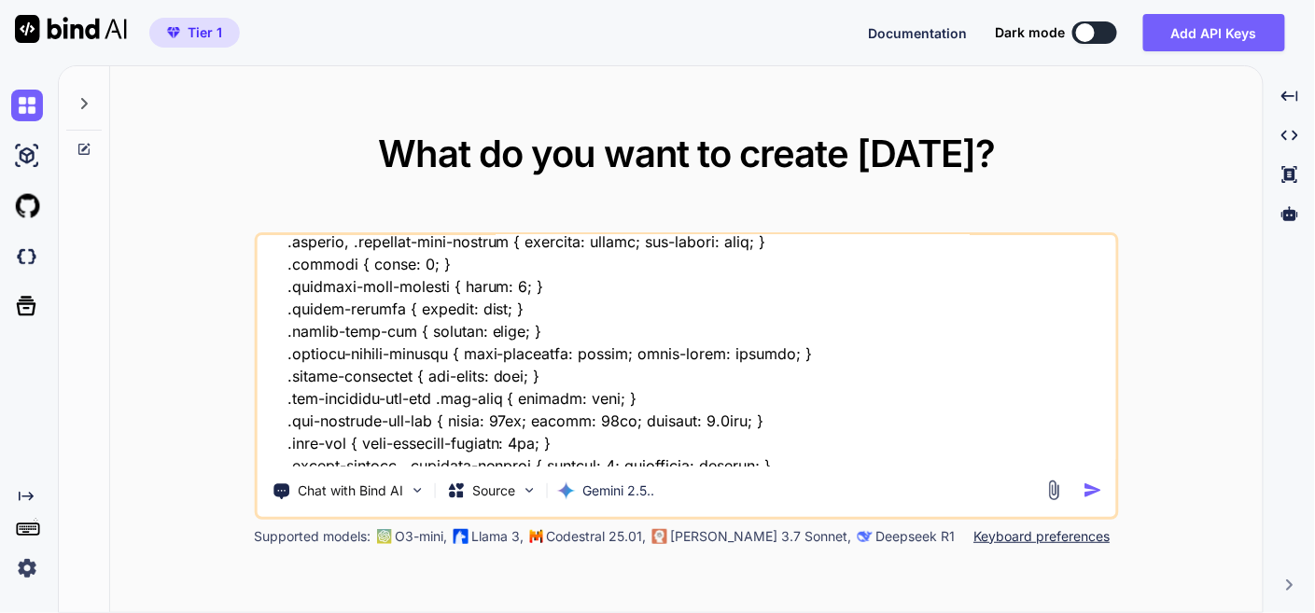
click at [1091, 486] on img "button" at bounding box center [1094, 491] width 20 height 20
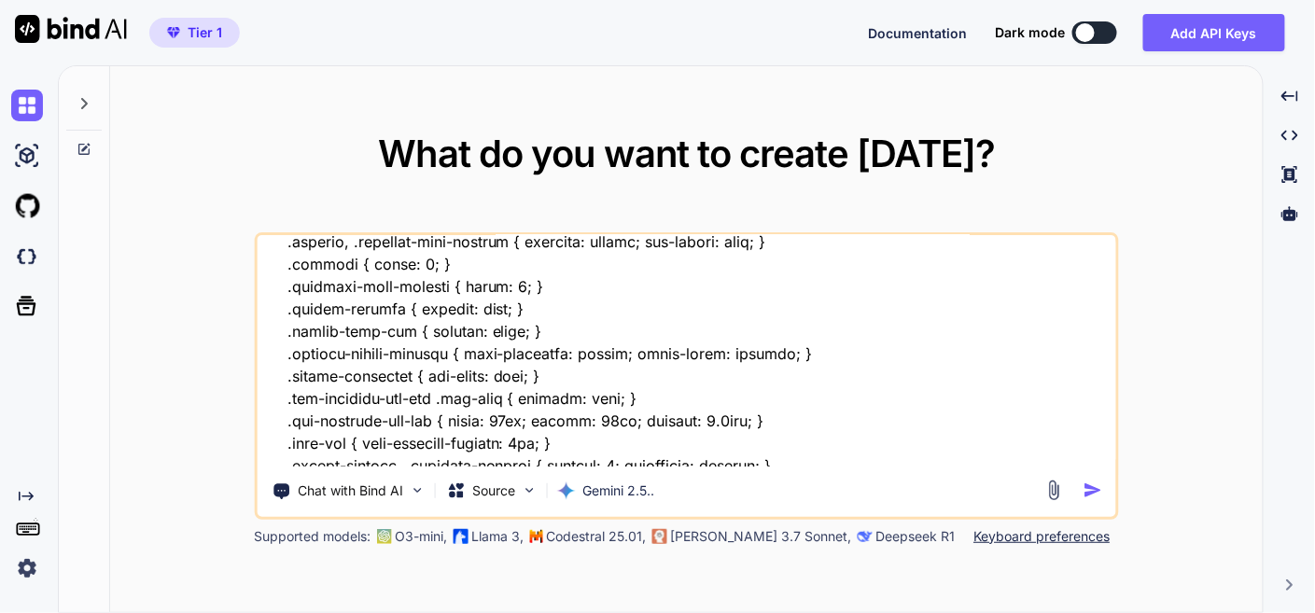
click at [1220, 446] on div "What do you want to create today? Chat with Bind AI Source Gemini 2.5.. Support…" at bounding box center [686, 340] width 1153 height 548
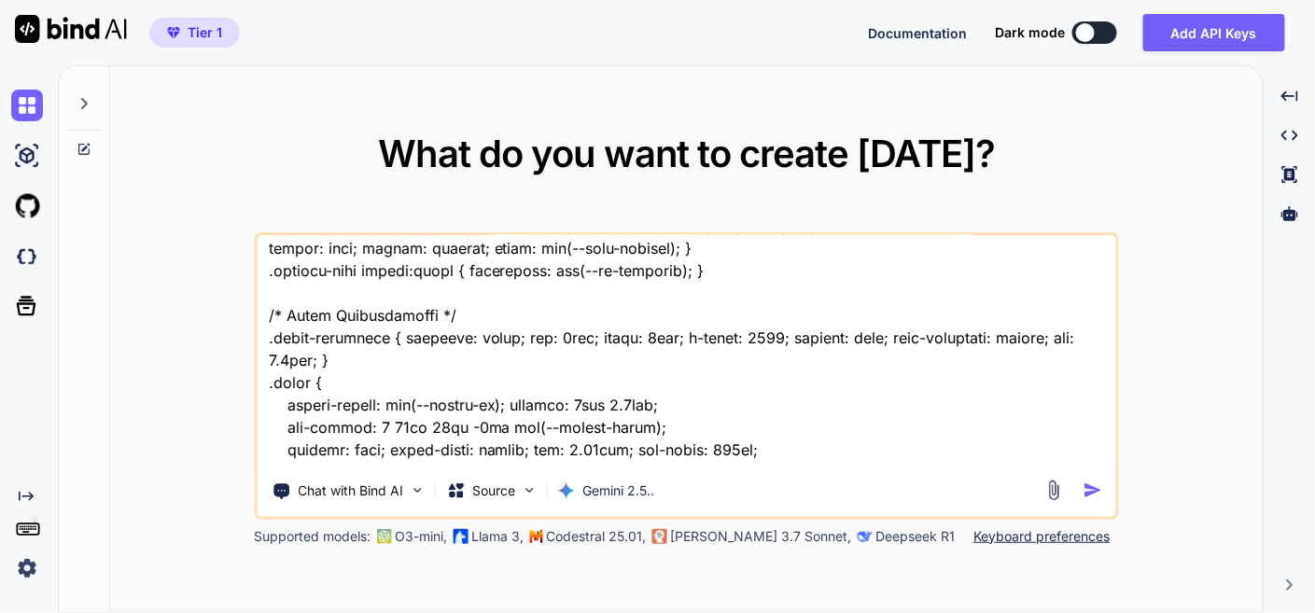
scroll to position [59945, 0]
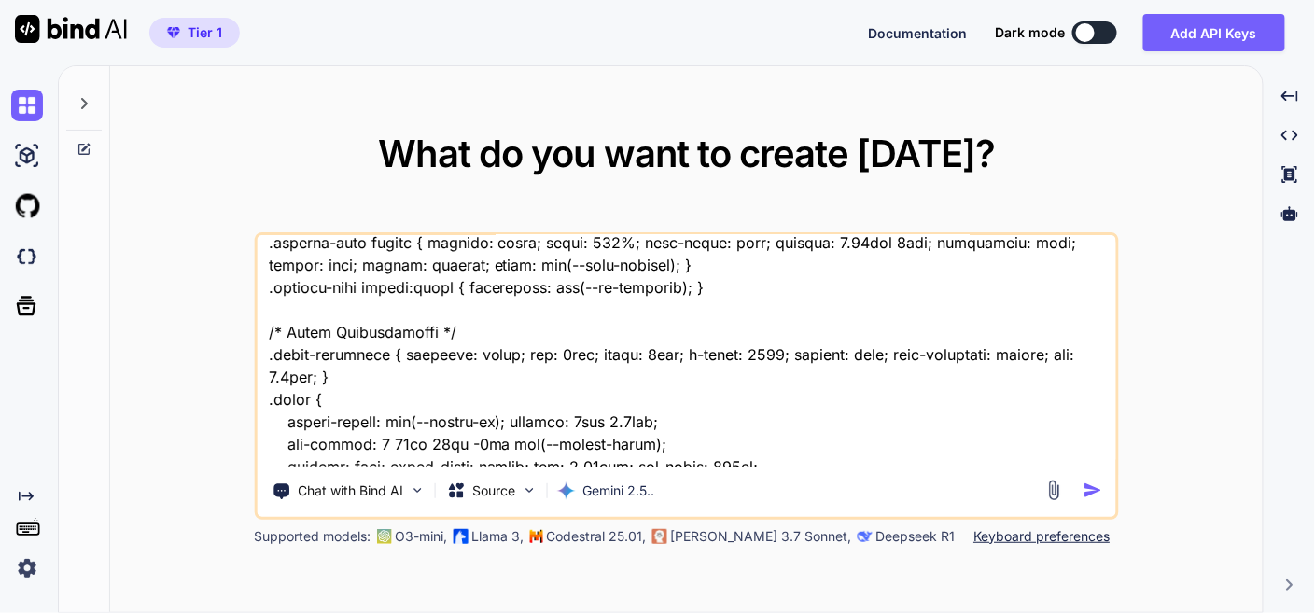
click at [86, 98] on icon at bounding box center [84, 103] width 15 height 15
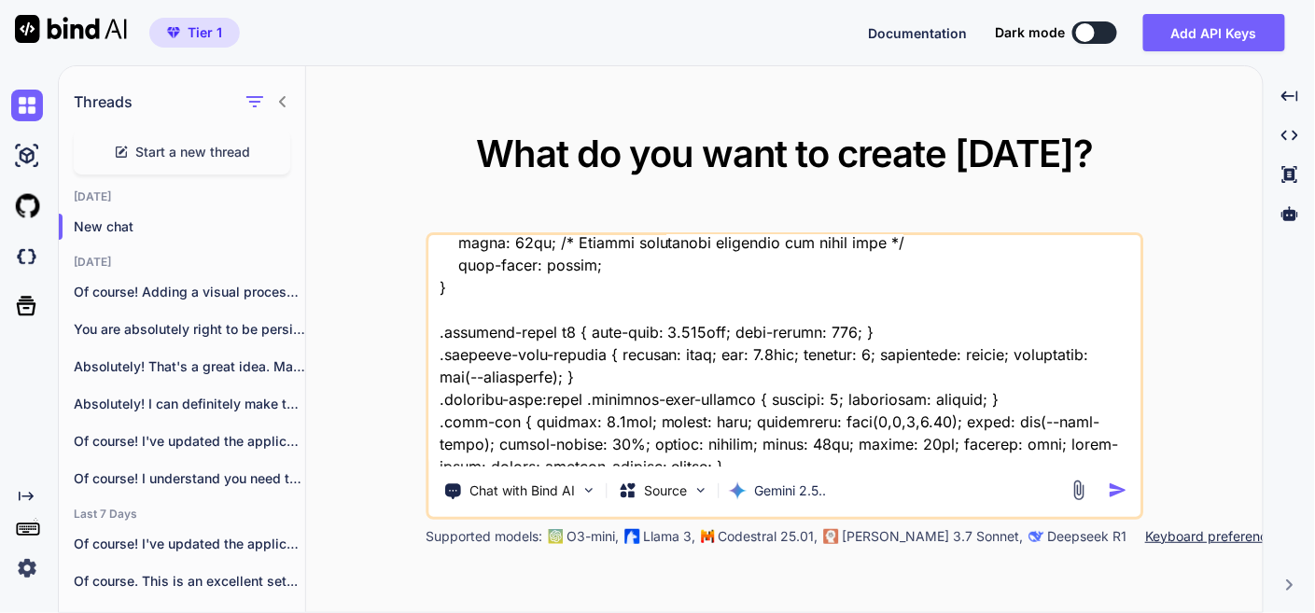
scroll to position [63328, 0]
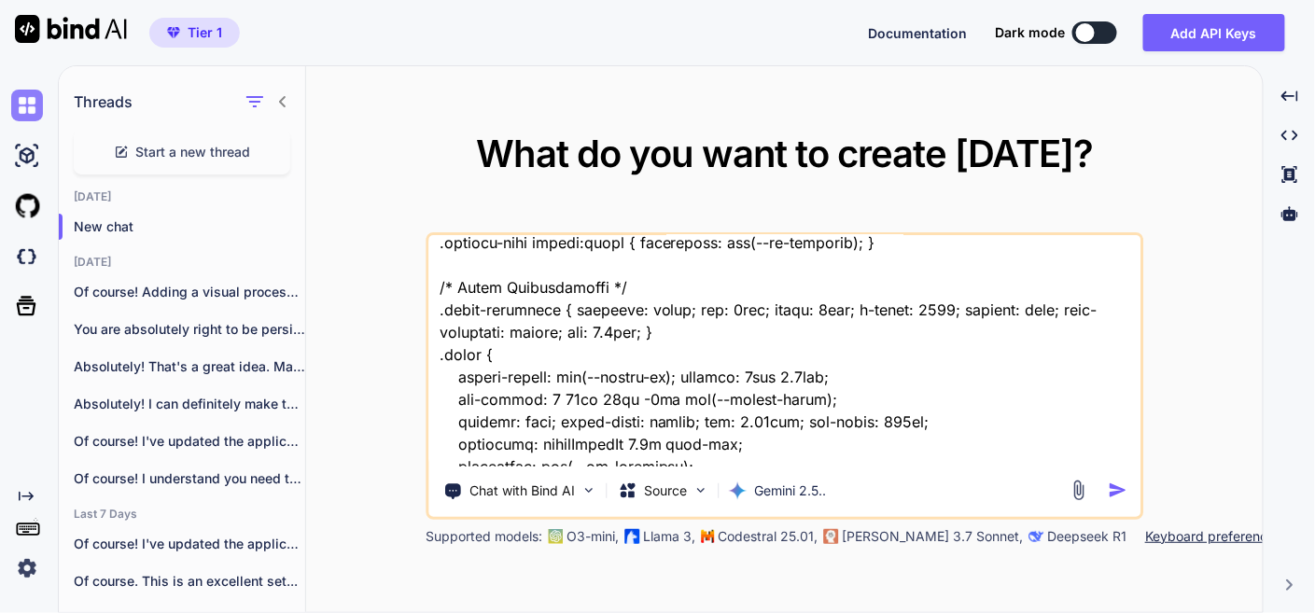
click at [35, 113] on img at bounding box center [27, 106] width 32 height 32
click at [28, 104] on img at bounding box center [27, 106] width 32 height 32
click at [316, 137] on div "What do you want to create today? Chat with Bind AI Source Gemini 2.5.. Support…" at bounding box center [784, 340] width 957 height 548
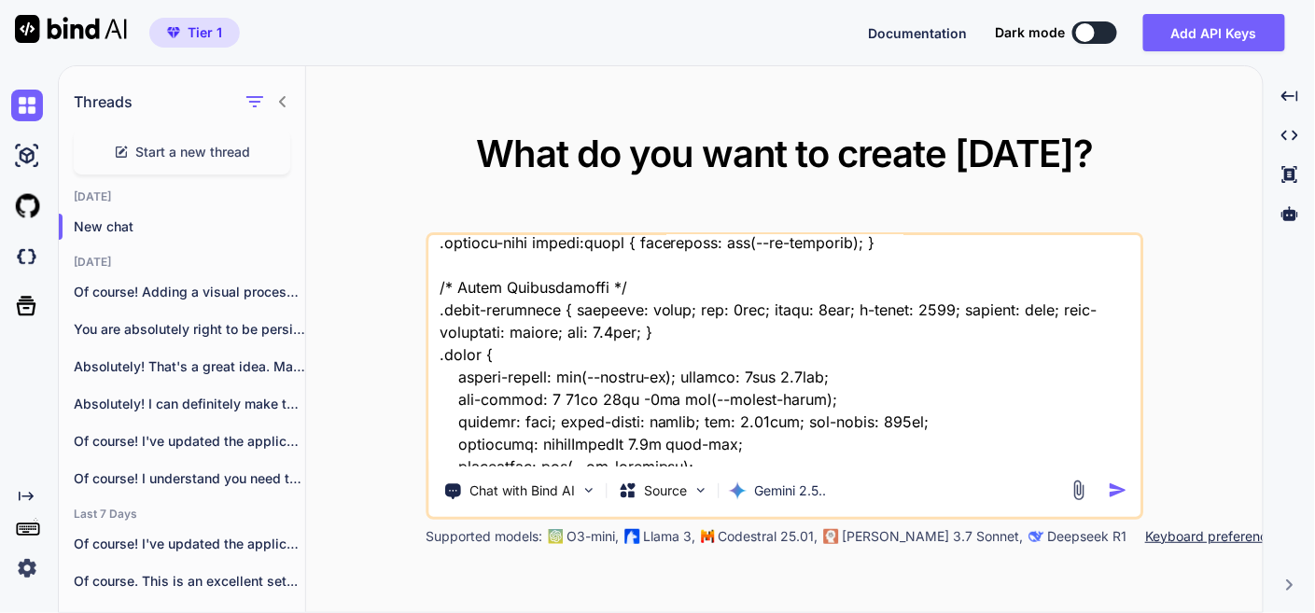
drag, startPoint x: 505, startPoint y: 168, endPoint x: 562, endPoint y: 174, distance: 57.2
click at [515, 170] on span "What do you want to create [DATE]?" at bounding box center [784, 154] width 617 height 46
click at [837, 229] on div "What do you want to create today? Chat with Bind AI Source Gemini 2.5.. Support…" at bounding box center [785, 340] width 718 height 411
click at [1232, 415] on div "What do you want to create today? Chat with Bind AI Source Gemini 2.5.. Support…" at bounding box center [784, 340] width 957 height 548
click at [1232, 414] on div "What do you want to create today? Chat with Bind AI Source Gemini 2.5.. Support…" at bounding box center [784, 340] width 957 height 548
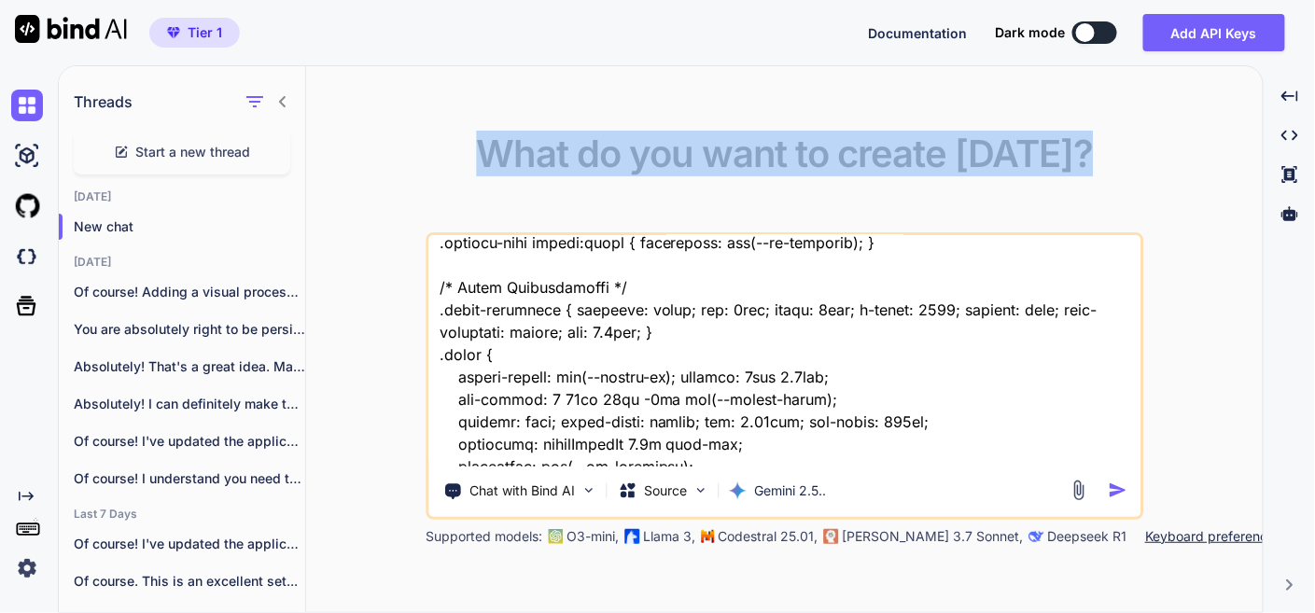
click at [1232, 414] on div "What do you want to create today? Chat with Bind AI Source Gemini 2.5.. Support…" at bounding box center [784, 340] width 957 height 548
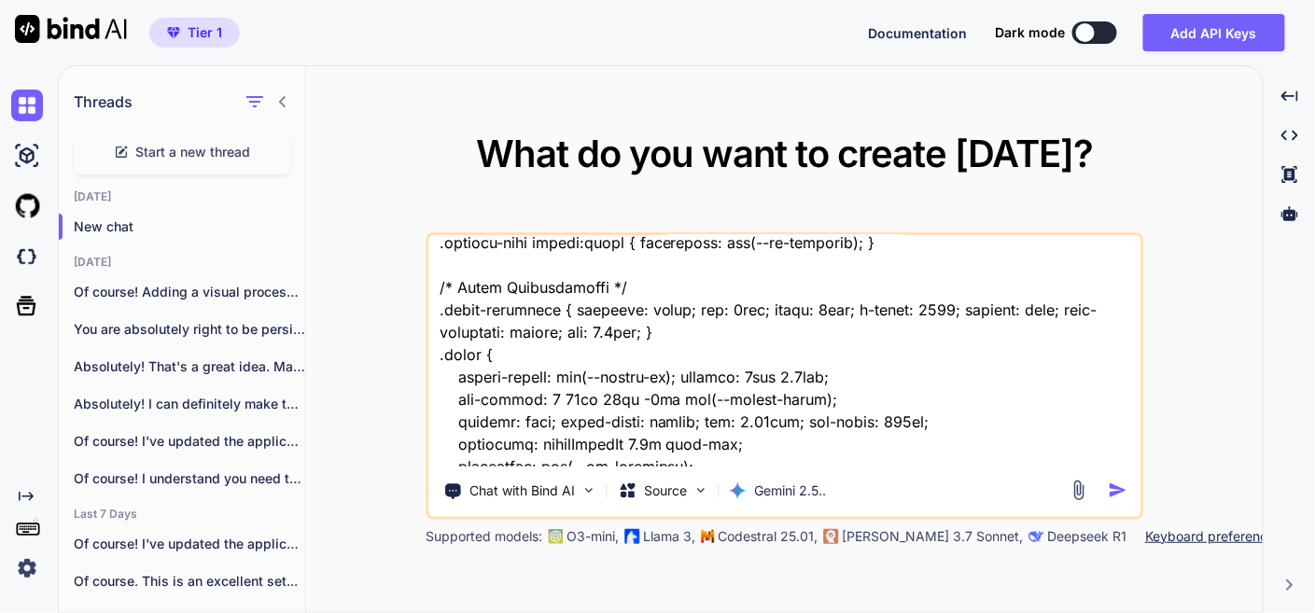
click at [1170, 180] on div "What do you want to create today? Chat with Bind AI Source Gemini 2.5.. Support…" at bounding box center [784, 340] width 957 height 548
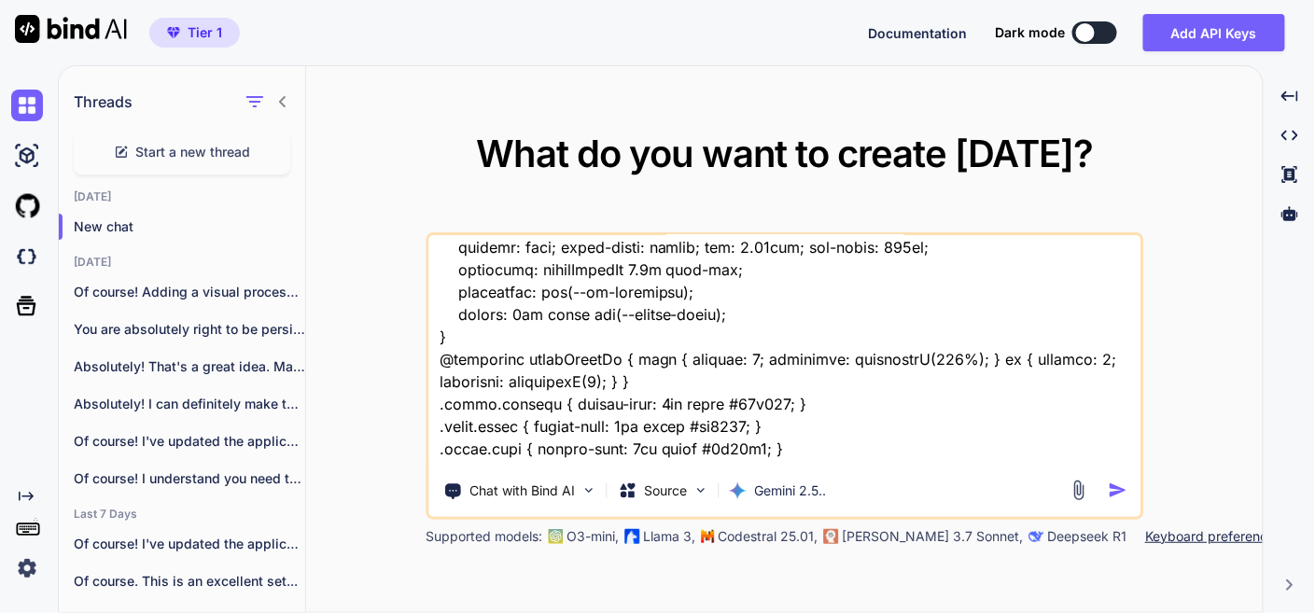
scroll to position [63847, 0]
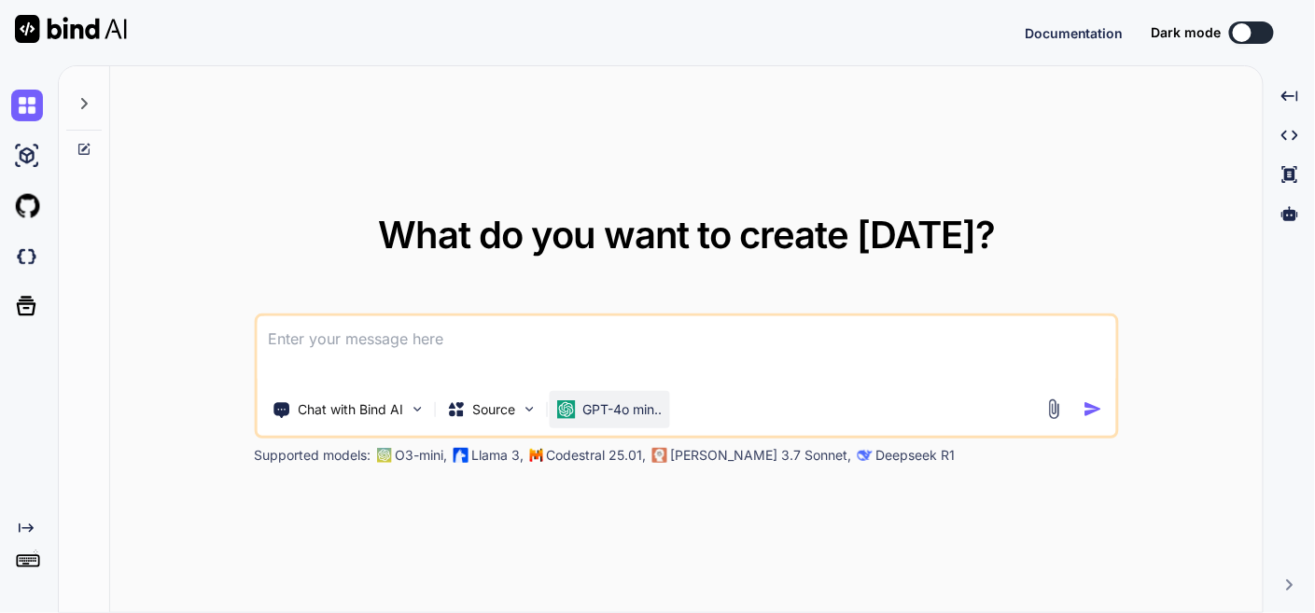
click at [575, 407] on img at bounding box center [565, 409] width 19 height 19
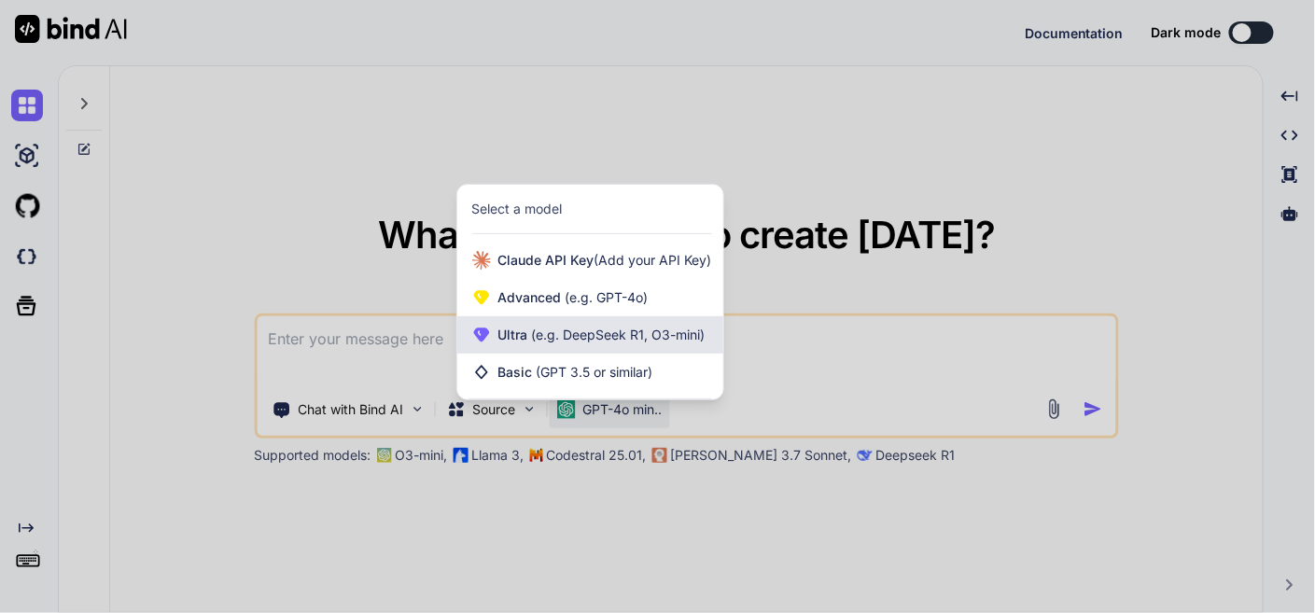
click at [585, 330] on span "(e.g. DeepSeek R1, O3-mini)" at bounding box center [616, 335] width 177 height 16
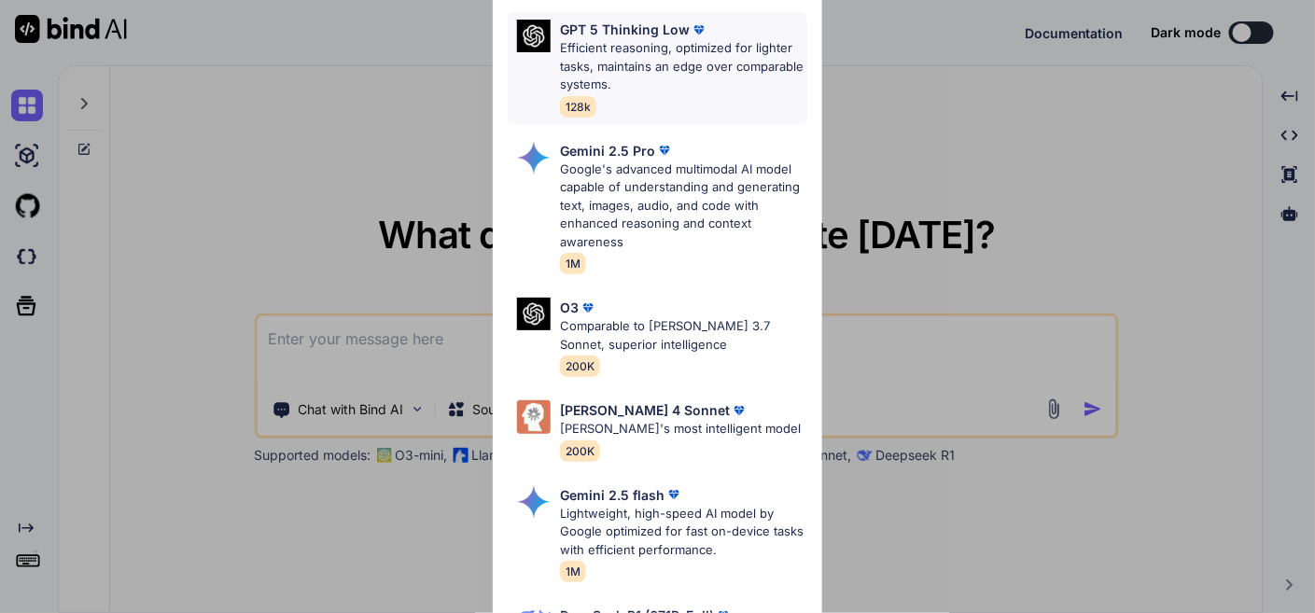
scroll to position [414, 0]
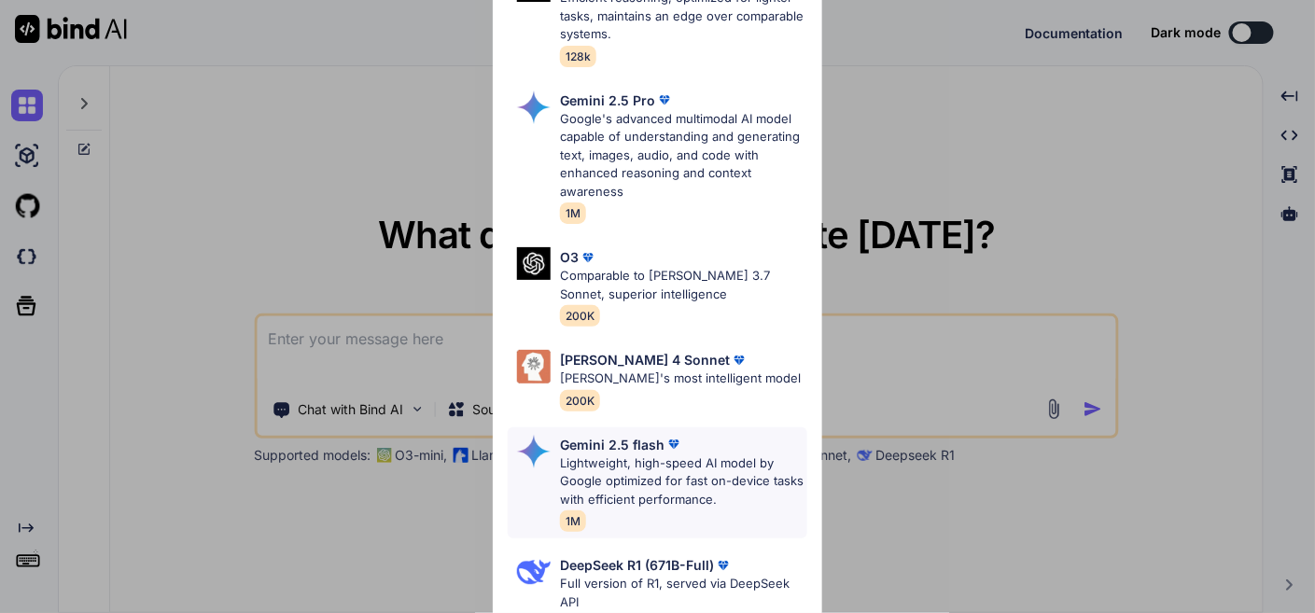
click at [627, 471] on p "Lightweight, high-speed AI model by Google optimized for fast on-device tasks w…" at bounding box center [683, 482] width 246 height 55
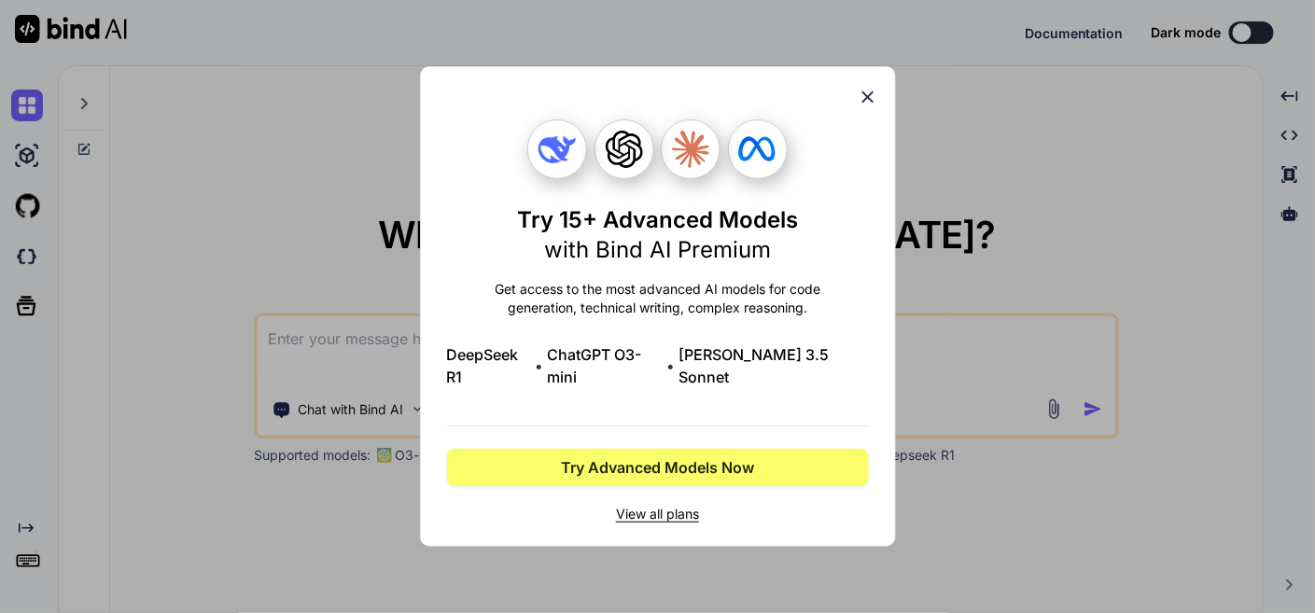
click at [873, 102] on icon at bounding box center [868, 97] width 21 height 21
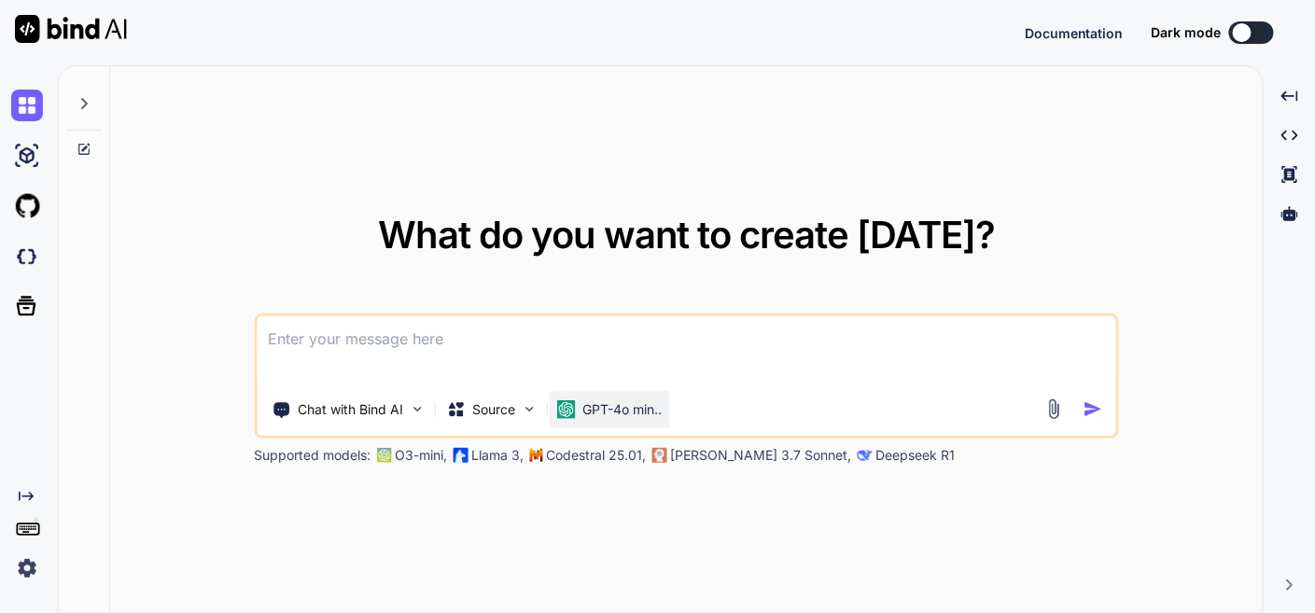
click at [629, 401] on p "GPT-4o min.." at bounding box center [621, 409] width 79 height 19
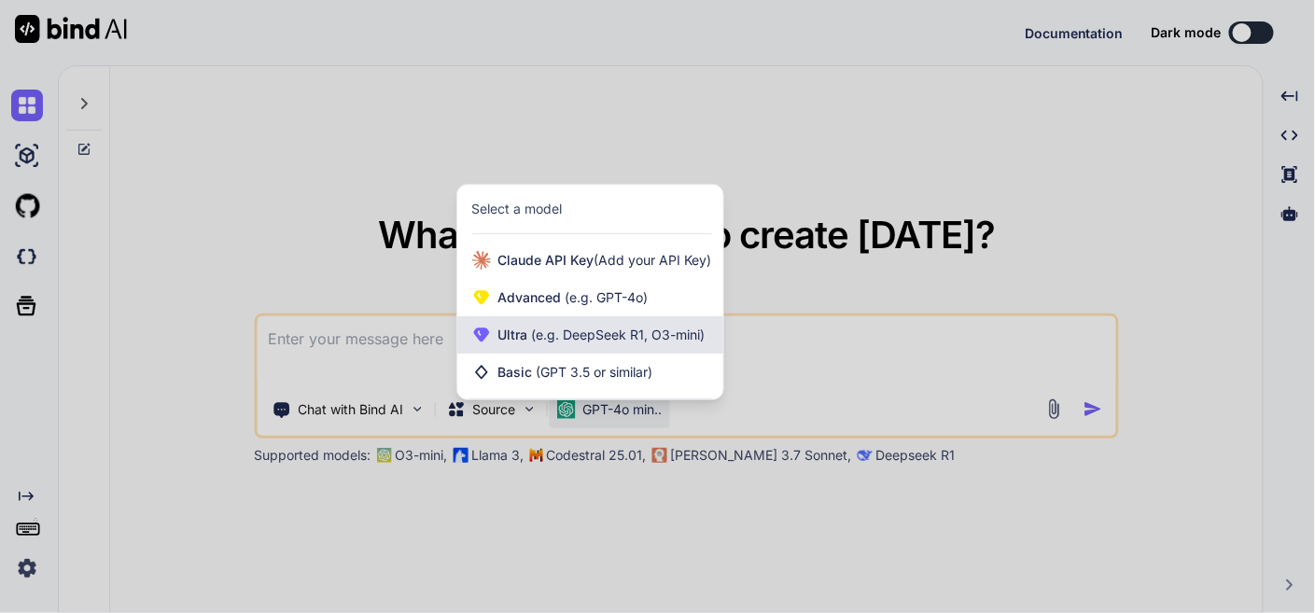
click at [638, 343] on span "(e.g. DeepSeek R1, O3-mini)" at bounding box center [616, 335] width 177 height 16
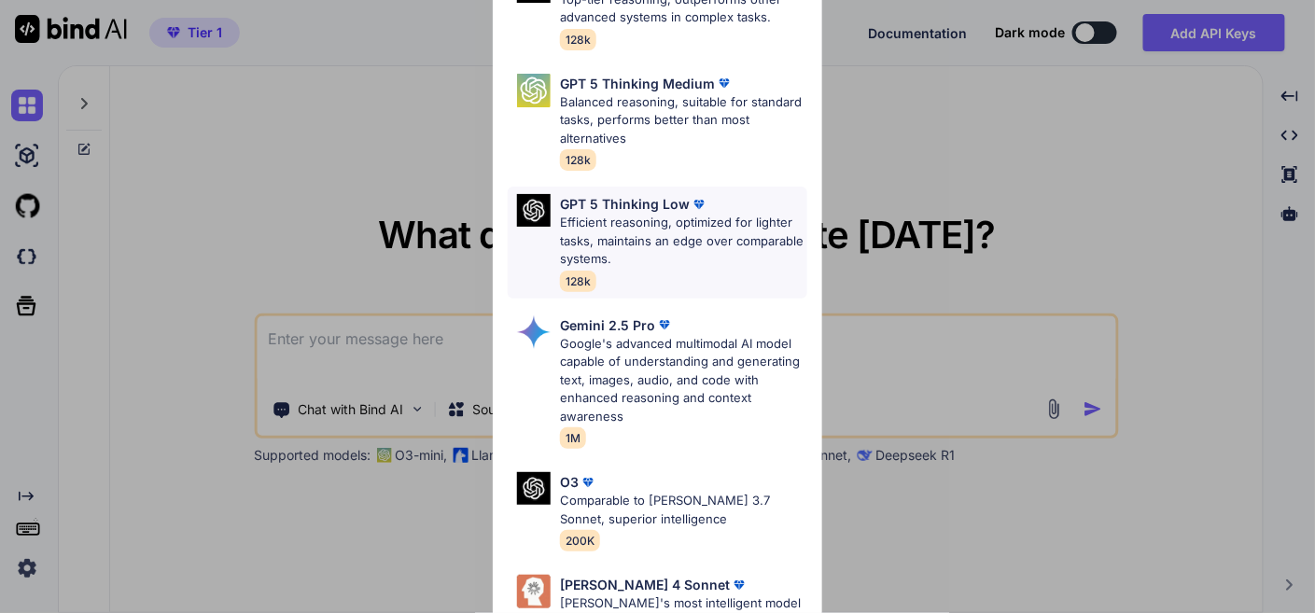
scroll to position [207, 0]
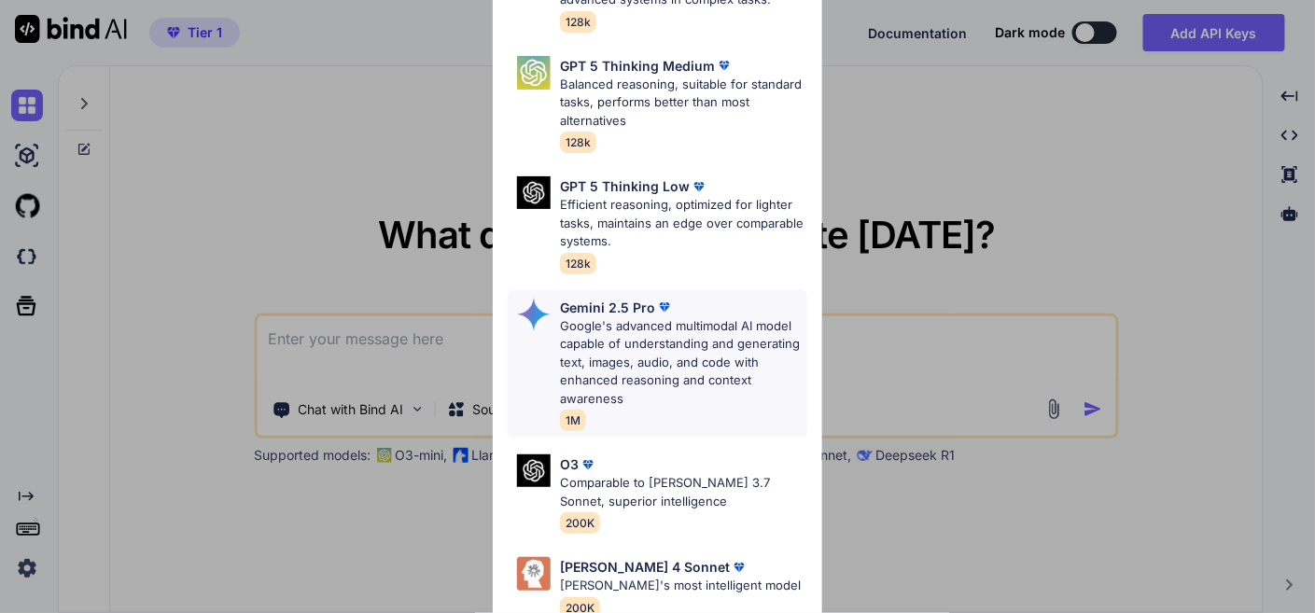
click at [652, 356] on p "Google's advanced multimodal AI model capable of understanding and generating t…" at bounding box center [683, 362] width 246 height 91
type textarea "x"
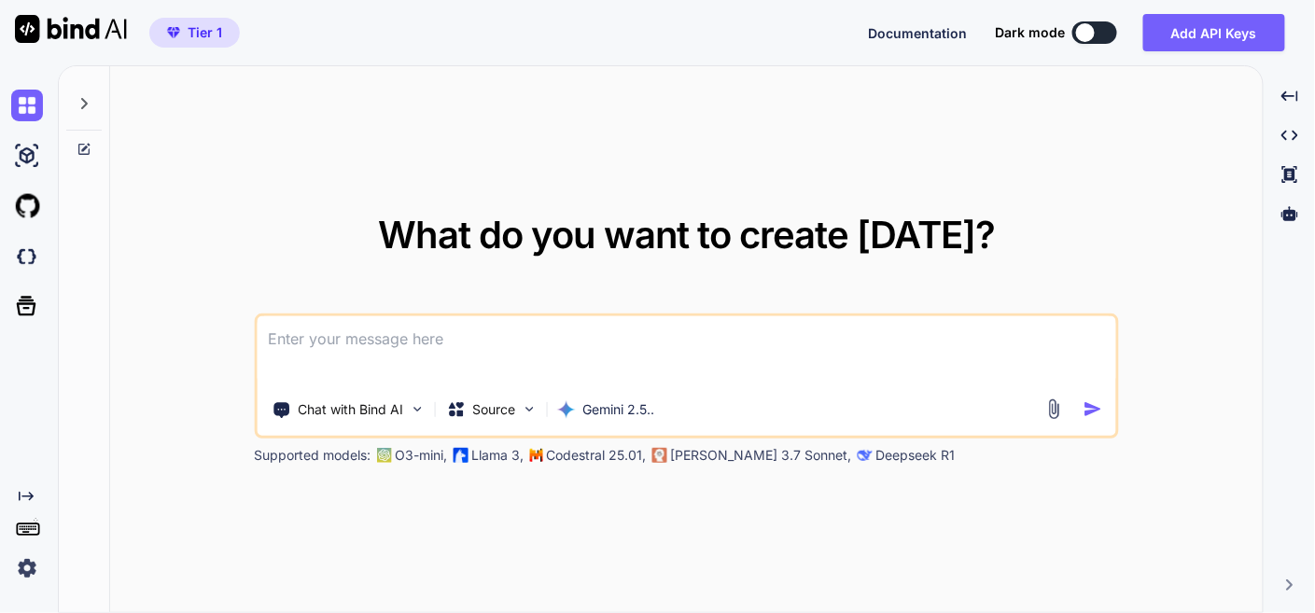
click at [523, 343] on textarea at bounding box center [686, 350] width 859 height 69
paste textarea "here is my tool, i want add open icon for open url that just before copy icon a…"
type textarea "here is my tool, i want add open icon for open url that just before copy icon a…"
type textarea "x"
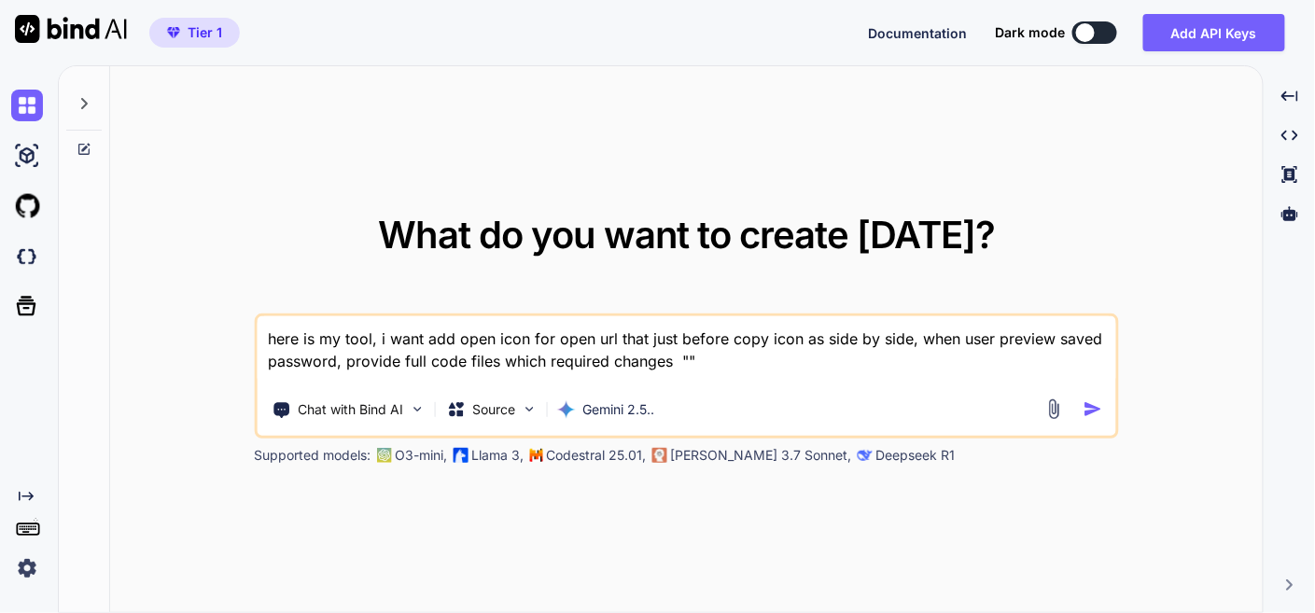
click at [684, 358] on textarea "here is my tool, i want add open icon for open url that just before copy icon a…" at bounding box center [686, 350] width 859 height 69
type textarea "here is my tool, i want add open icon for open url that just before copy icon a…"
